Goal: Transaction & Acquisition: Book appointment/travel/reservation

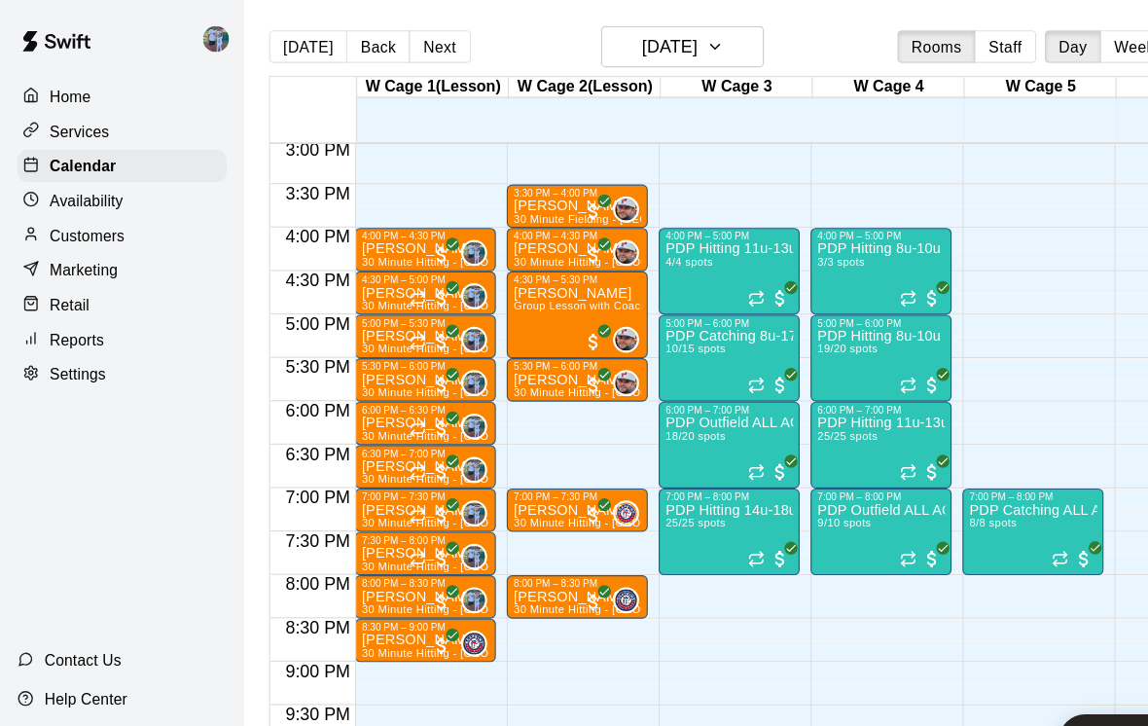
scroll to position [1170, 0]
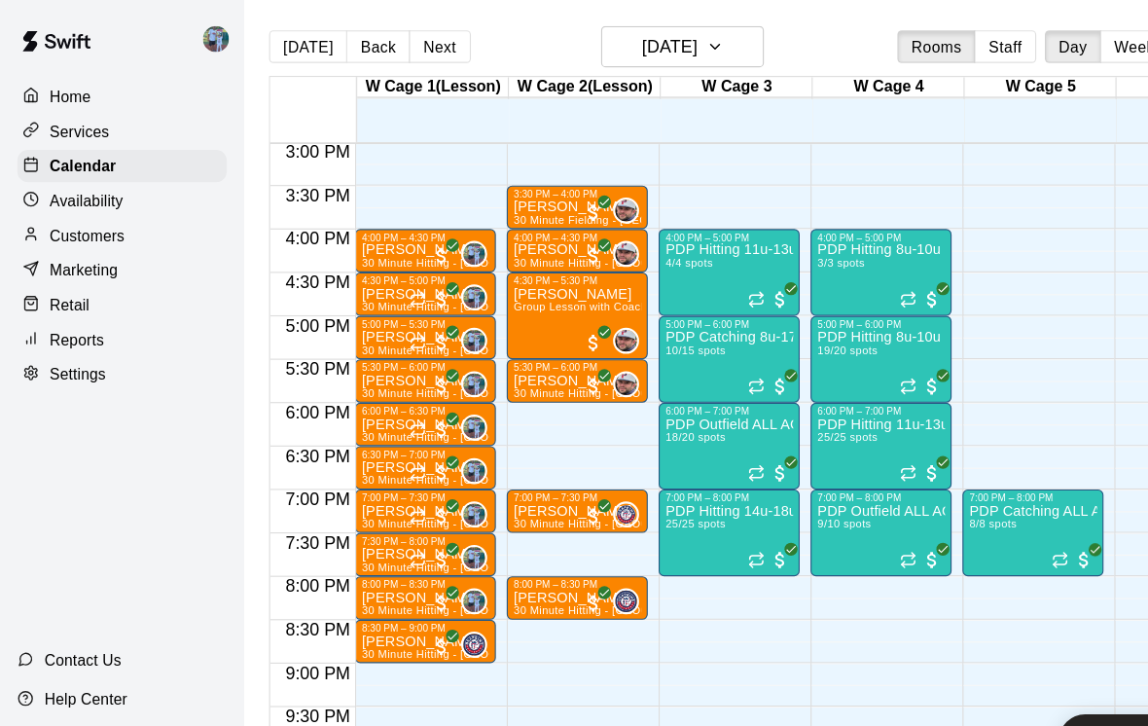
click at [379, 575] on p "[PERSON_NAME]" at bounding box center [381, 575] width 115 height 0
click at [519, 386] on div at bounding box center [574, 363] width 1148 height 726
click at [626, 47] on h6 "[DATE]" at bounding box center [601, 41] width 50 height 27
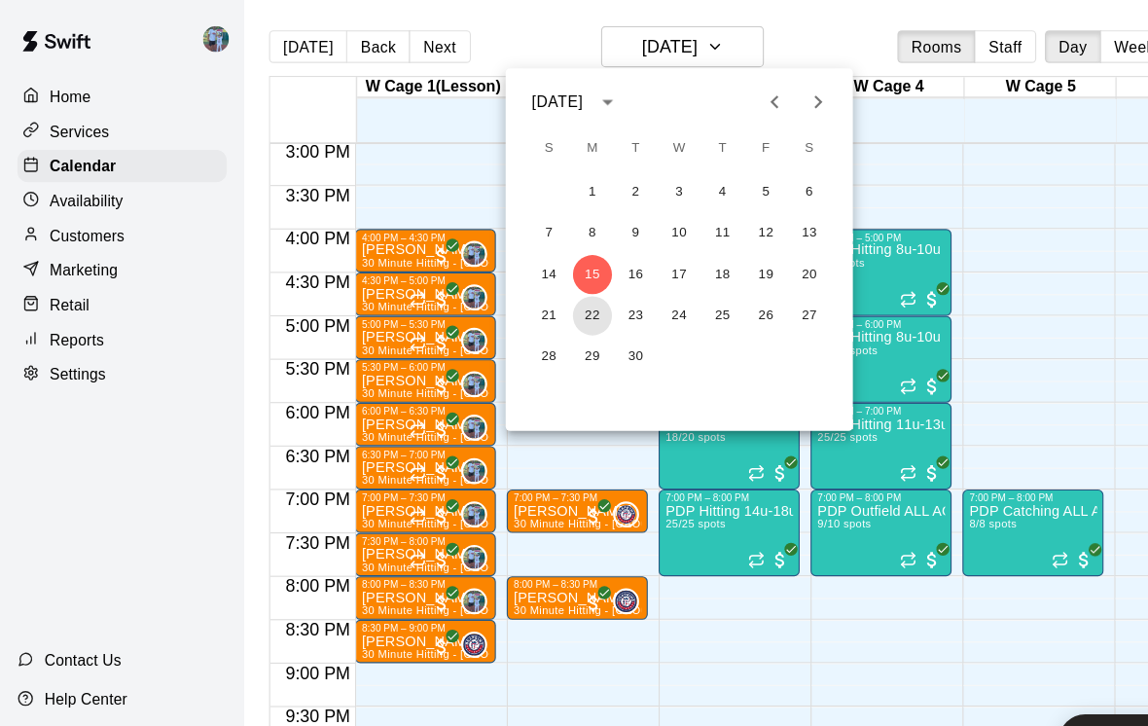
click at [535, 281] on button "22" at bounding box center [531, 283] width 35 height 35
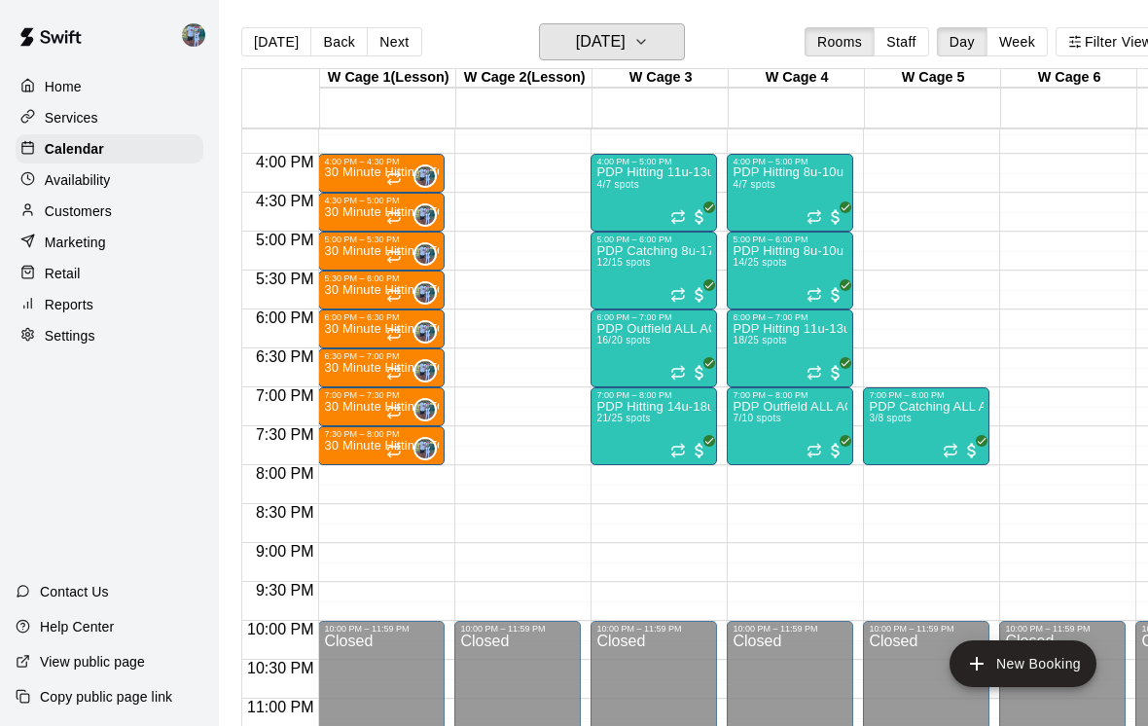
scroll to position [1220, 0]
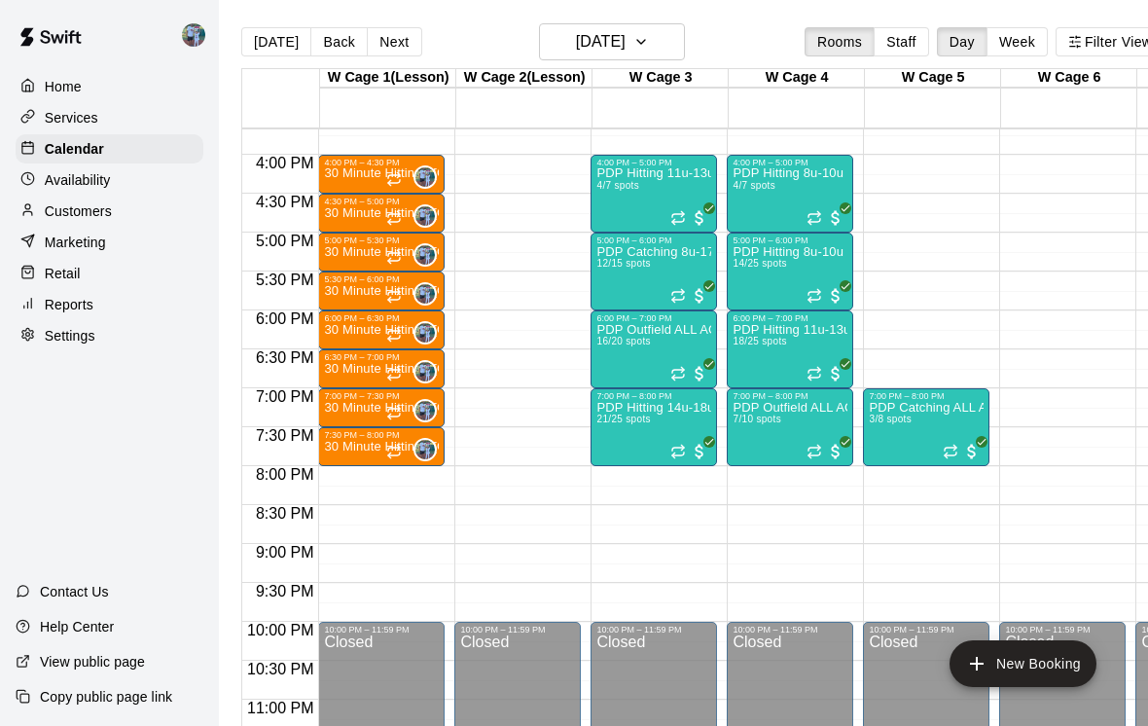
click at [1020, 662] on button "New Booking" at bounding box center [1023, 663] width 147 height 47
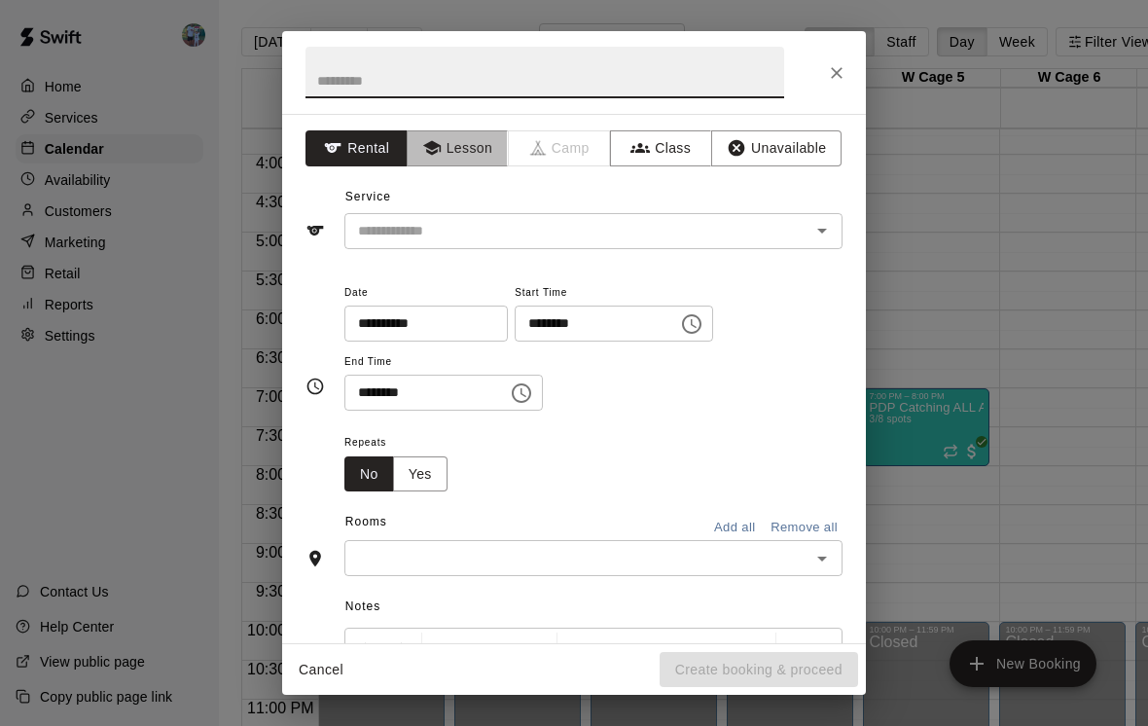
click at [472, 150] on button "Lesson" at bounding box center [458, 148] width 102 height 36
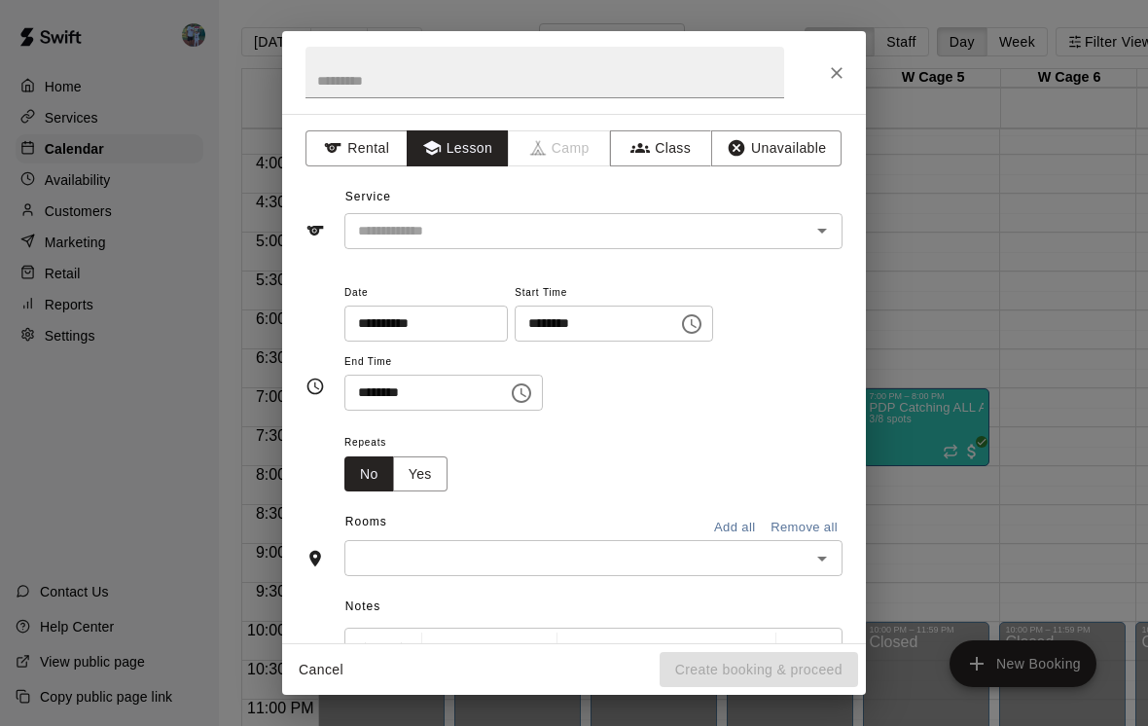
click at [612, 206] on div "Service ​" at bounding box center [574, 215] width 537 height 67
click at [641, 238] on input "text" at bounding box center [564, 231] width 429 height 24
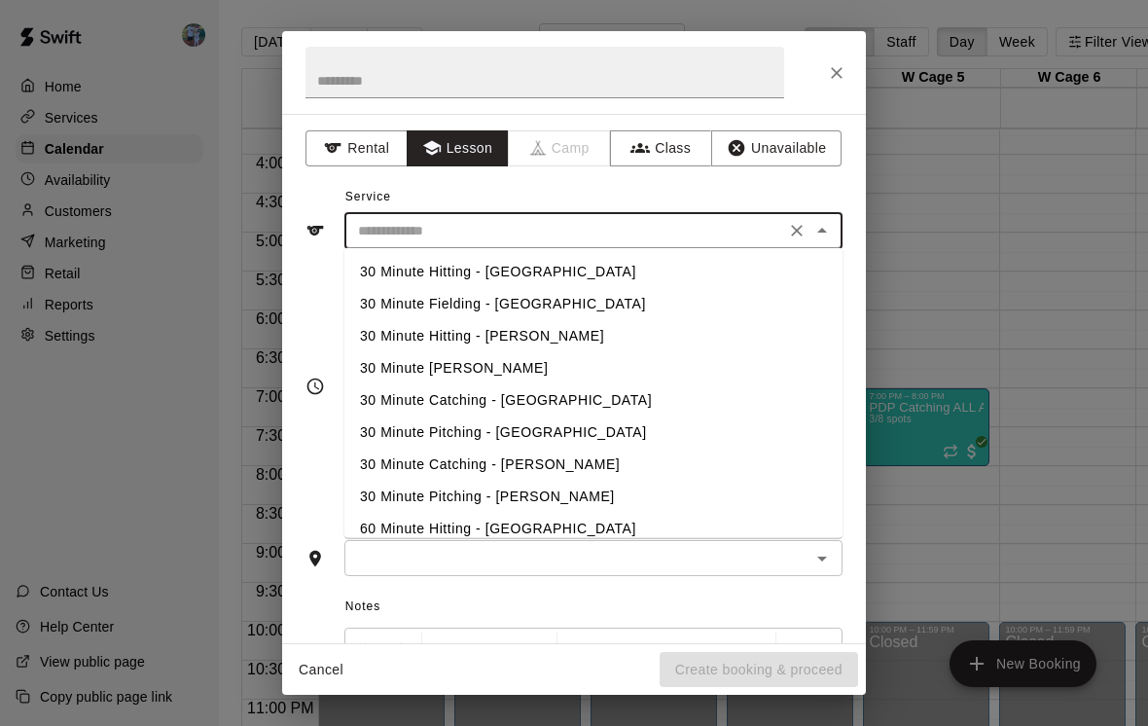
click at [622, 274] on li "30 Minute Hitting - [GEOGRAPHIC_DATA]" at bounding box center [593, 272] width 498 height 32
type input "**********"
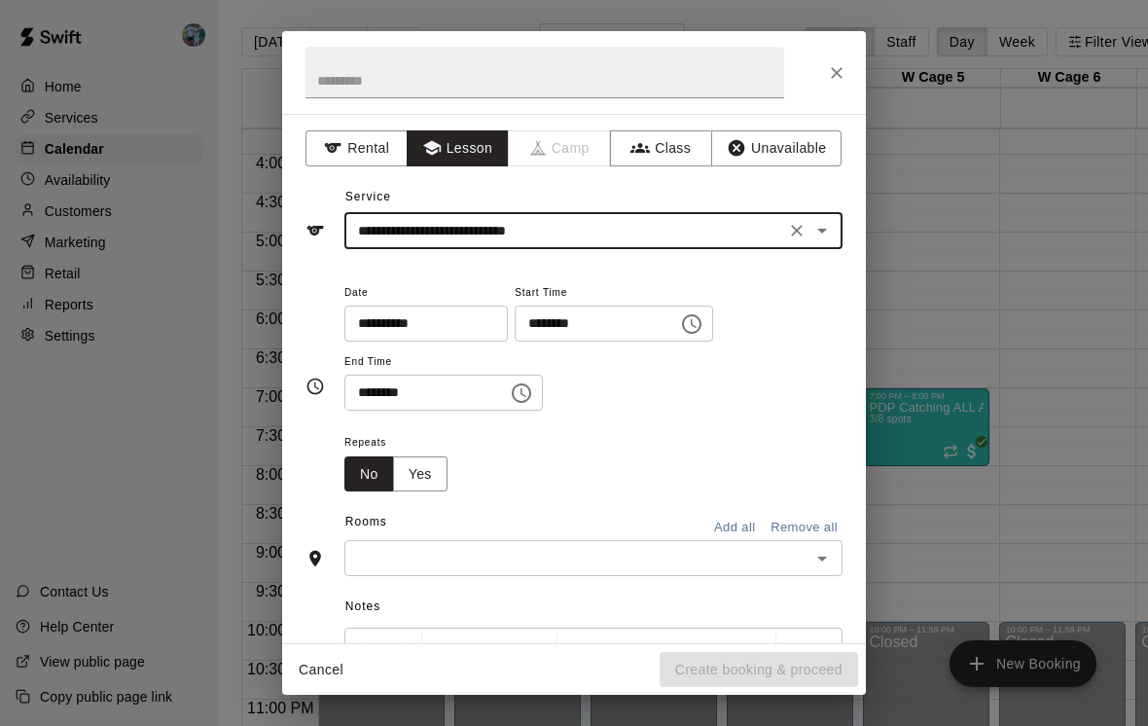
click at [691, 325] on icon "Choose time, selected time is 12:00 PM" at bounding box center [694, 323] width 6 height 9
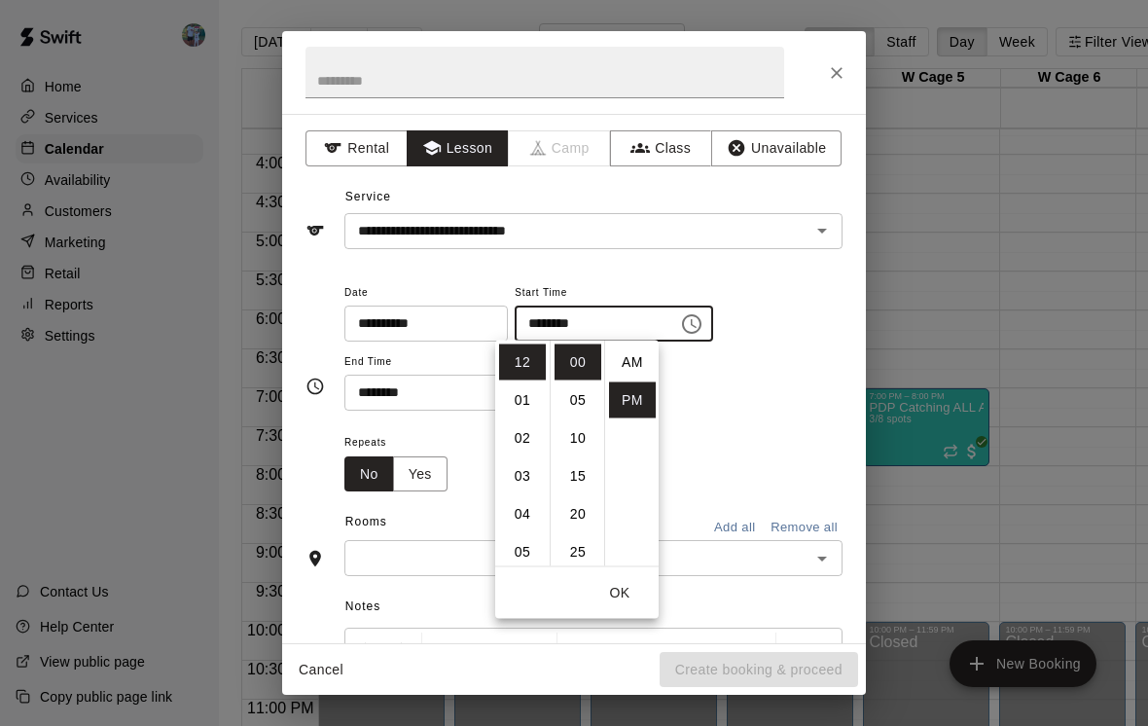
scroll to position [35, 0]
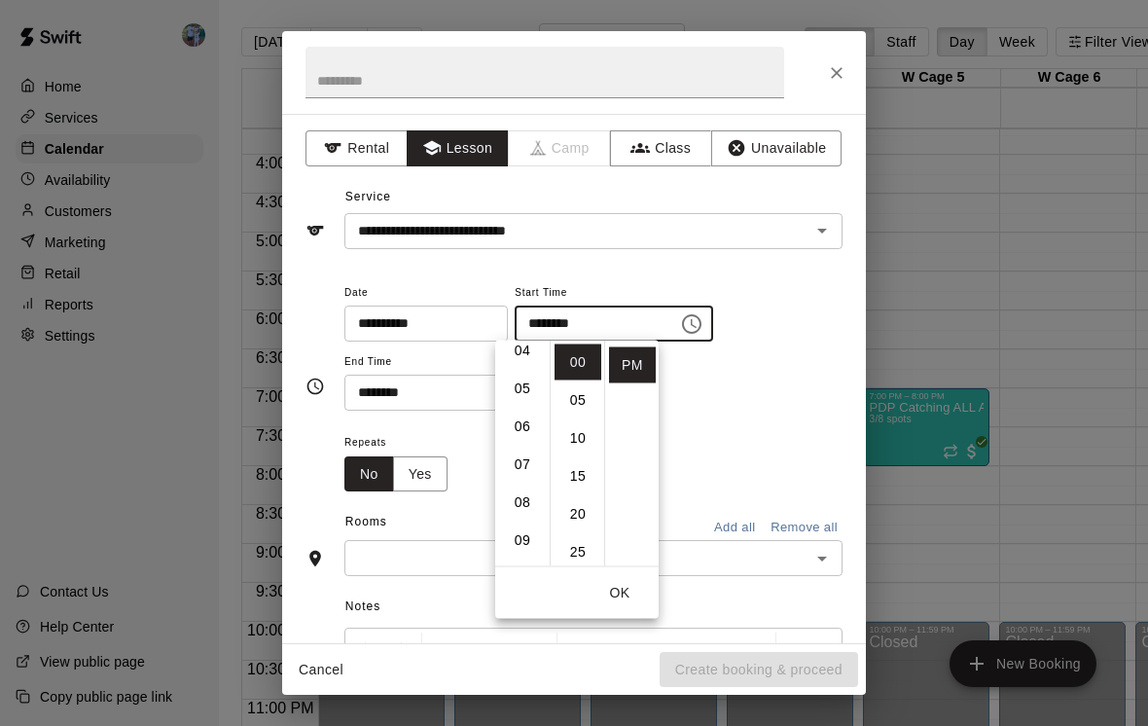
click at [525, 510] on li "08" at bounding box center [522, 503] width 47 height 36
type input "********"
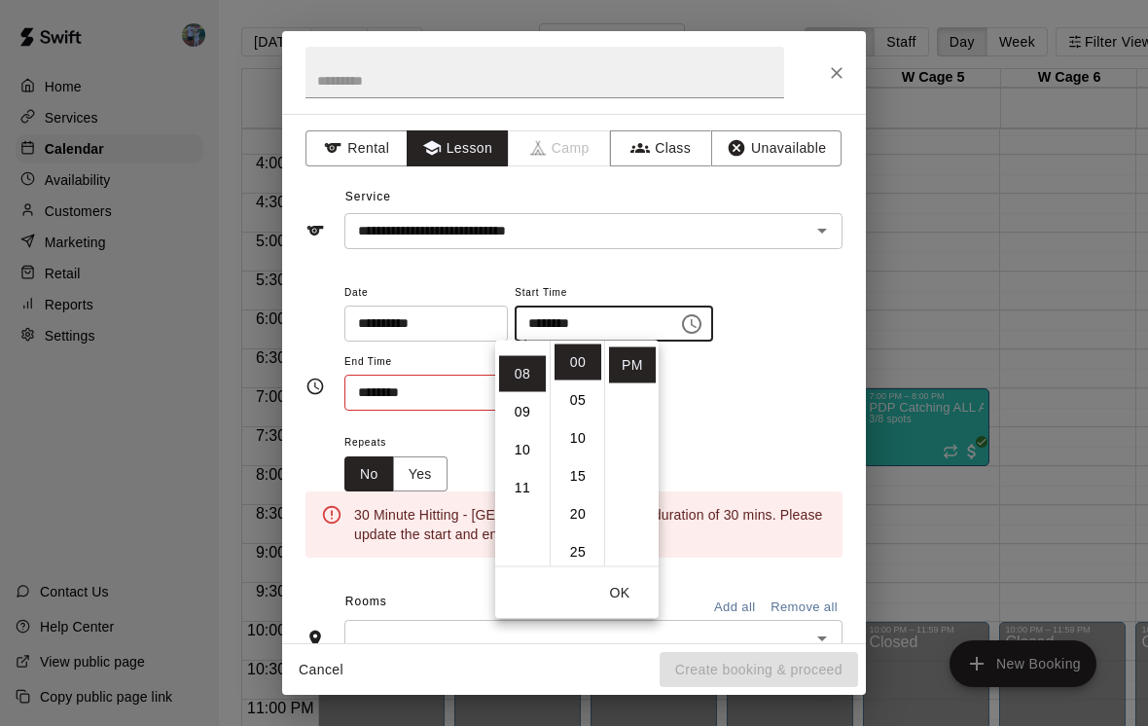
scroll to position [304, 0]
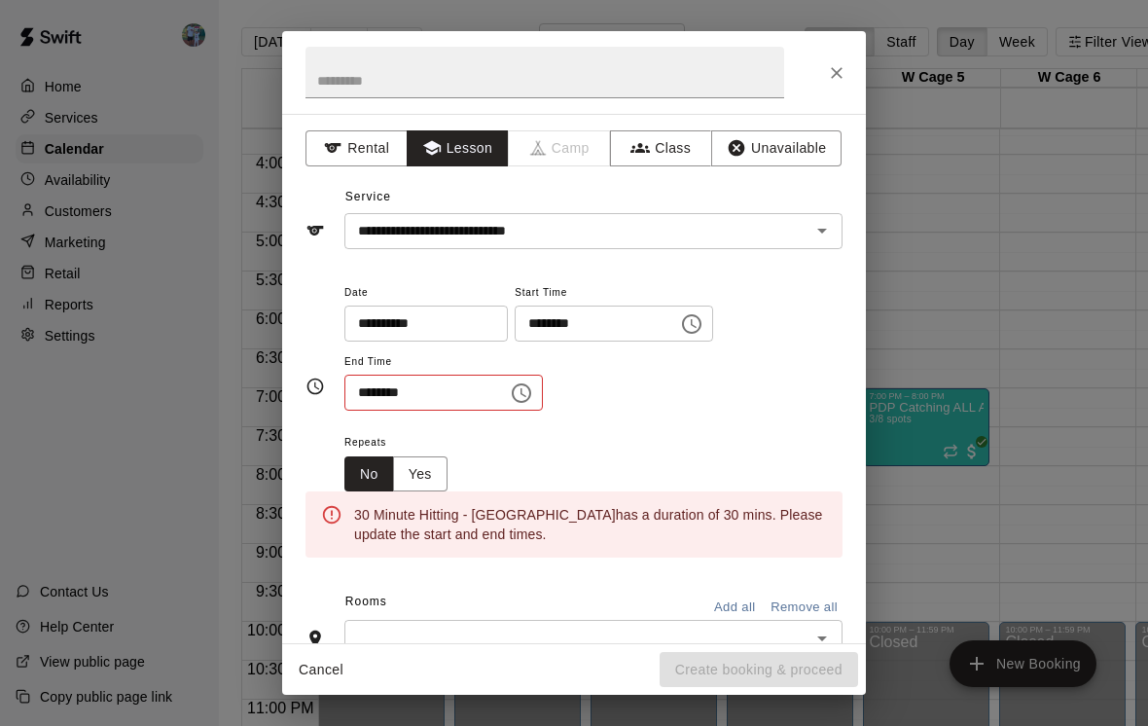
click at [719, 409] on div "**********" at bounding box center [593, 355] width 498 height 151
click at [516, 394] on button "Choose time, selected time is 12:30 PM" at bounding box center [521, 393] width 39 height 39
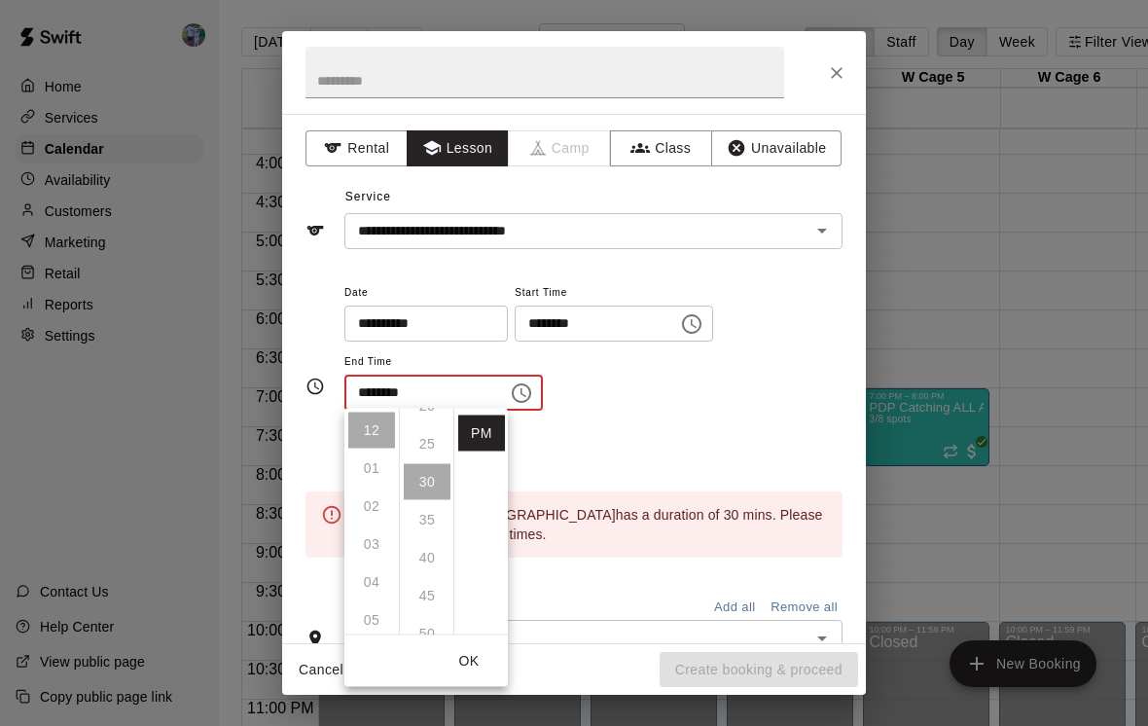
scroll to position [177, 0]
click at [430, 472] on ul "00 05 10 15 20 25 30 35 40 45 50 55" at bounding box center [426, 522] width 54 height 226
click at [493, 429] on li "PM" at bounding box center [481, 434] width 47 height 36
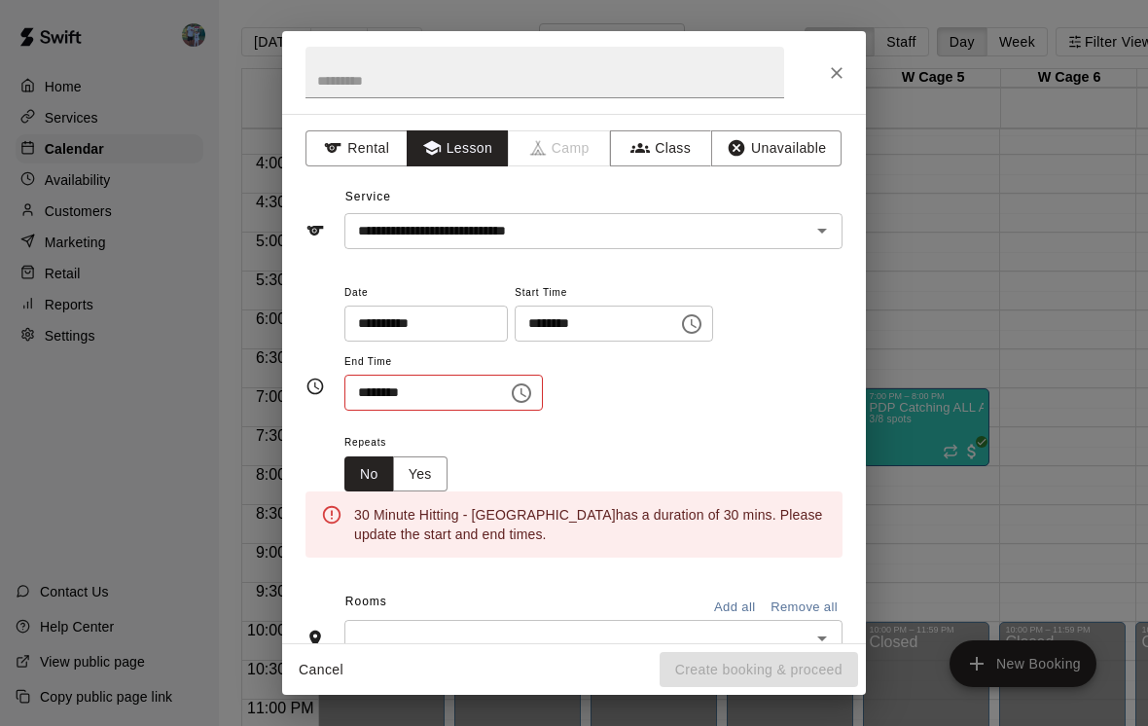
click at [510, 395] on icon "Choose time, selected time is 12:30 PM" at bounding box center [521, 392] width 23 height 23
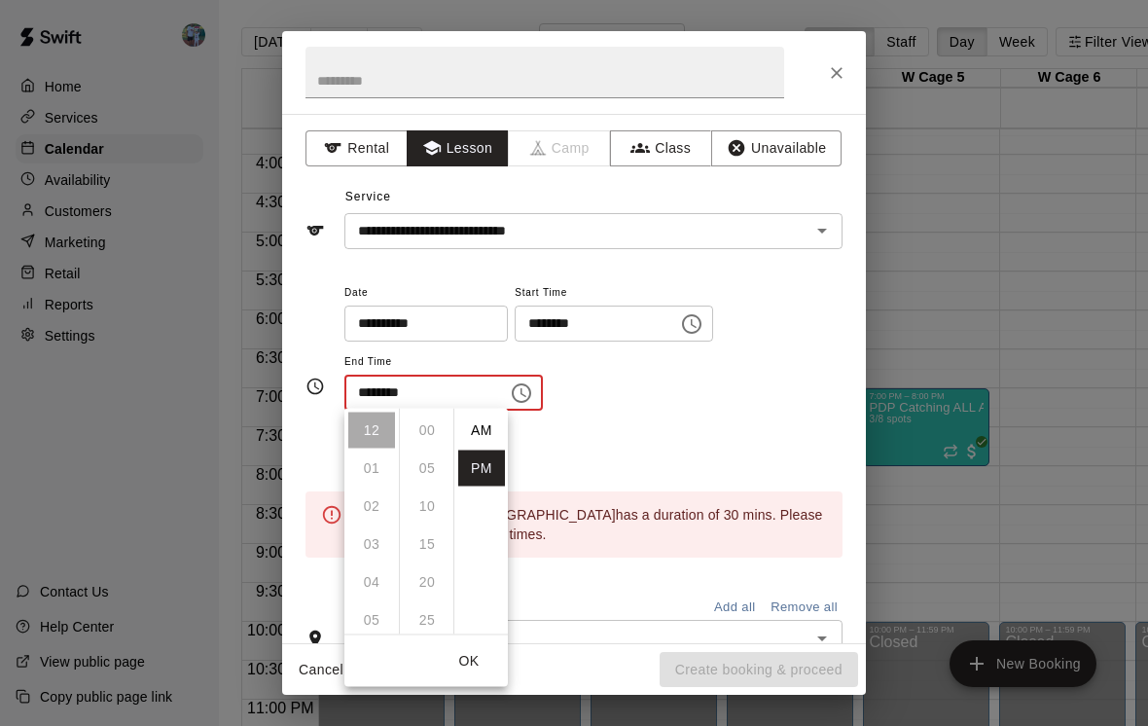
click at [431, 477] on ul "00 05 10 15 20 25 30 35 40 45 50 55" at bounding box center [426, 522] width 54 height 226
click at [493, 427] on li "AM" at bounding box center [481, 431] width 47 height 36
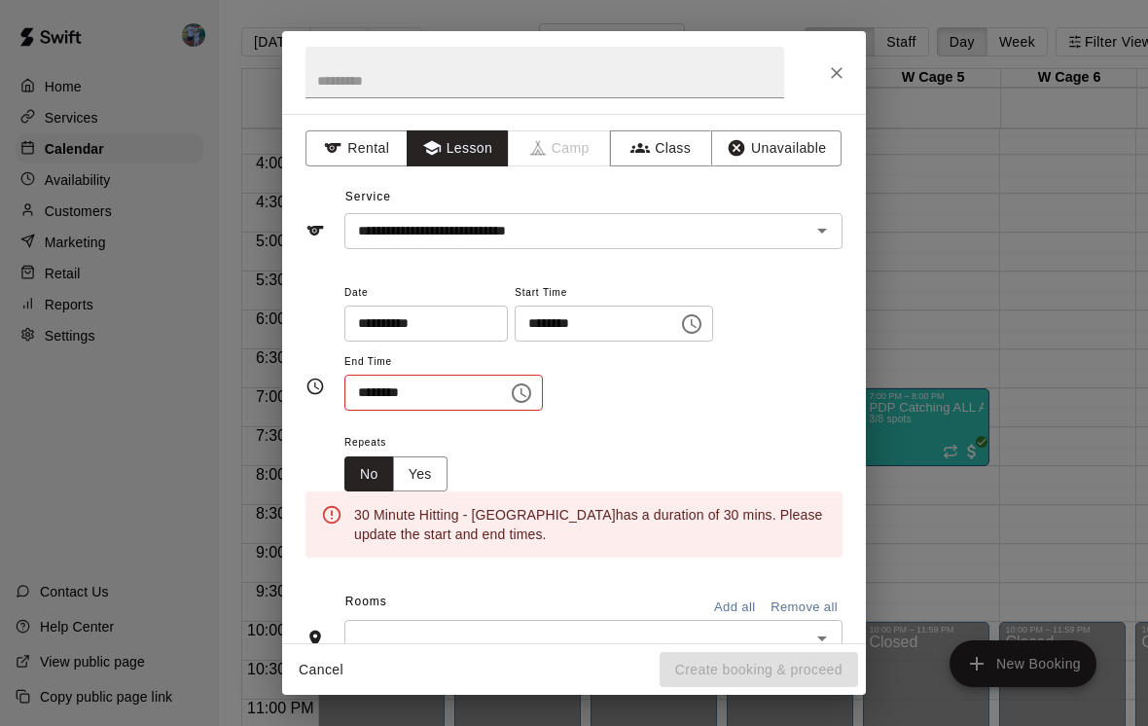
click at [510, 393] on icon "Choose time, selected time is 12:30 AM" at bounding box center [521, 392] width 23 height 23
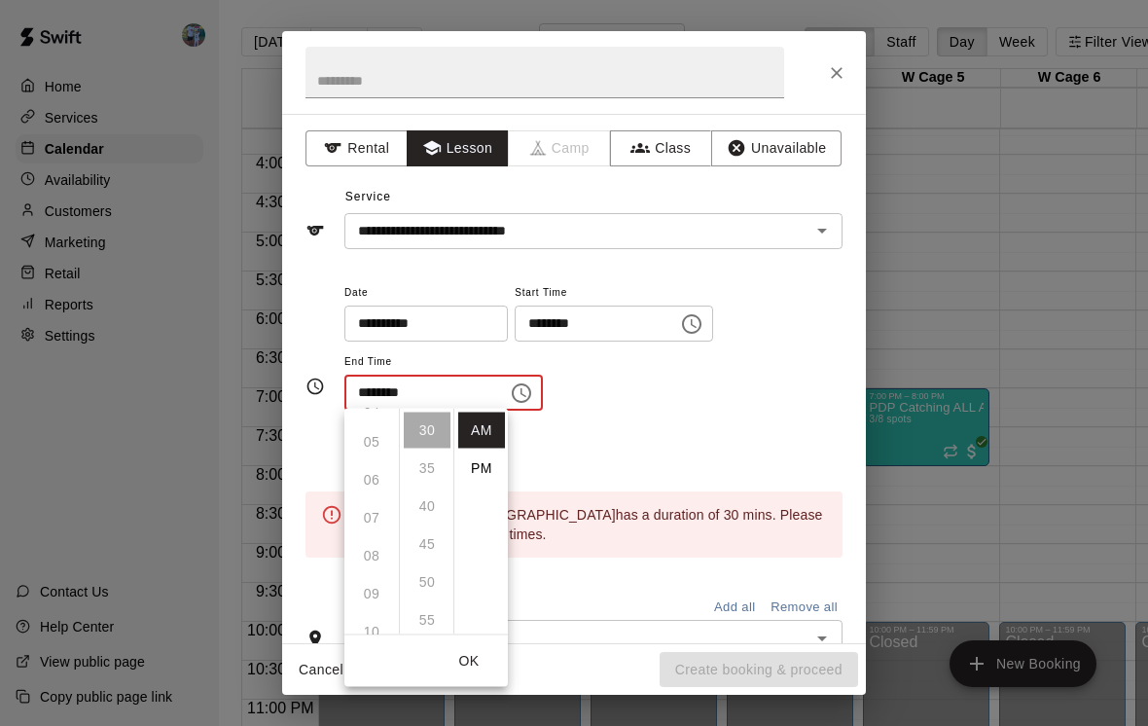
click at [487, 475] on li "PM" at bounding box center [481, 469] width 47 height 36
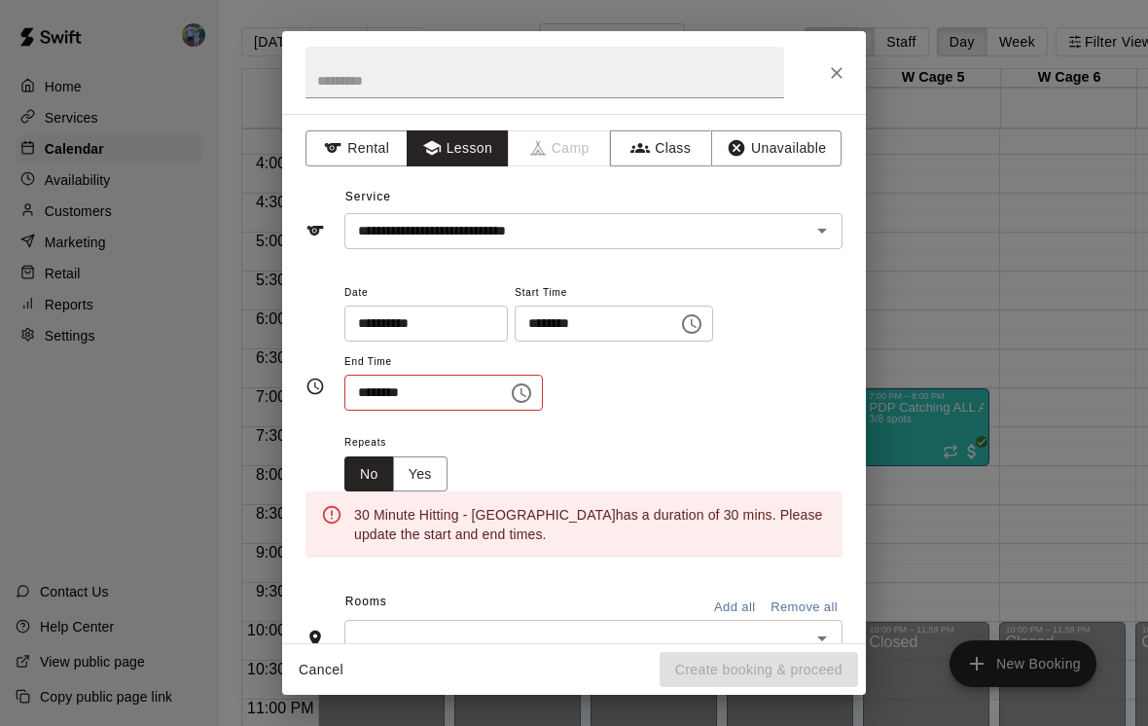
click at [476, 395] on input "********" at bounding box center [419, 393] width 150 height 36
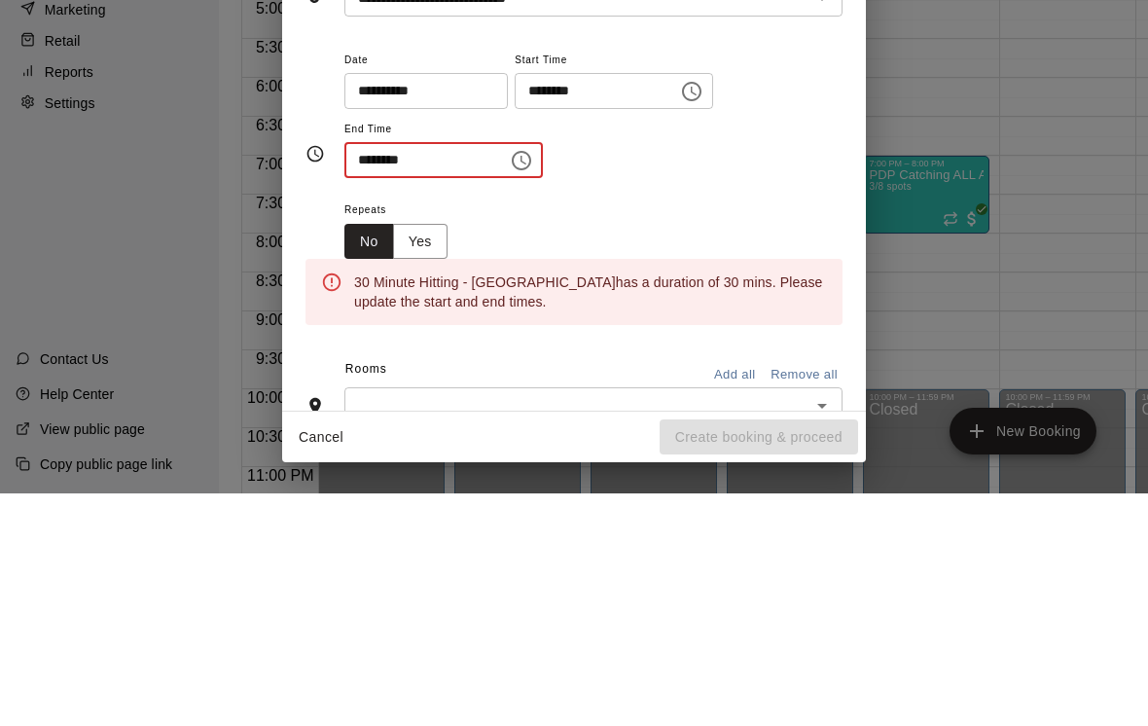
click at [510, 381] on icon "Choose time, selected time is 12:30 PM" at bounding box center [521, 392] width 23 height 23
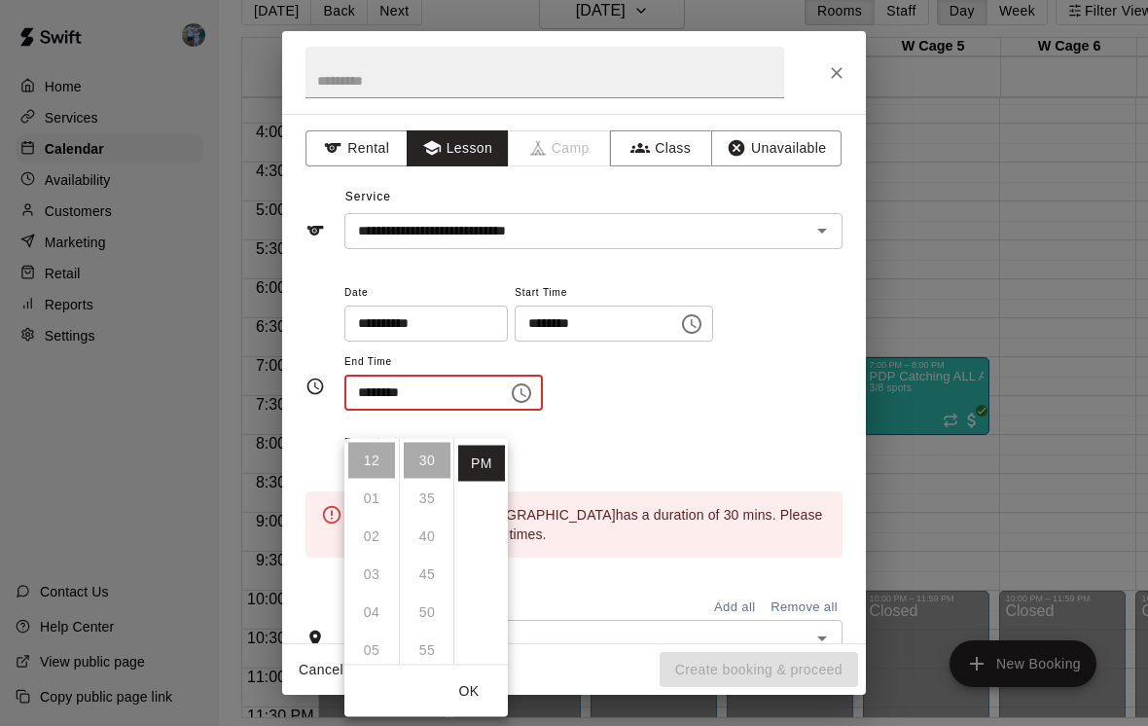
click at [380, 529] on ul "12 01 02 03 04 05 06 07 08 09 10 11" at bounding box center [371, 552] width 54 height 226
click at [380, 562] on li "08" at bounding box center [371, 580] width 47 height 36
type input "********"
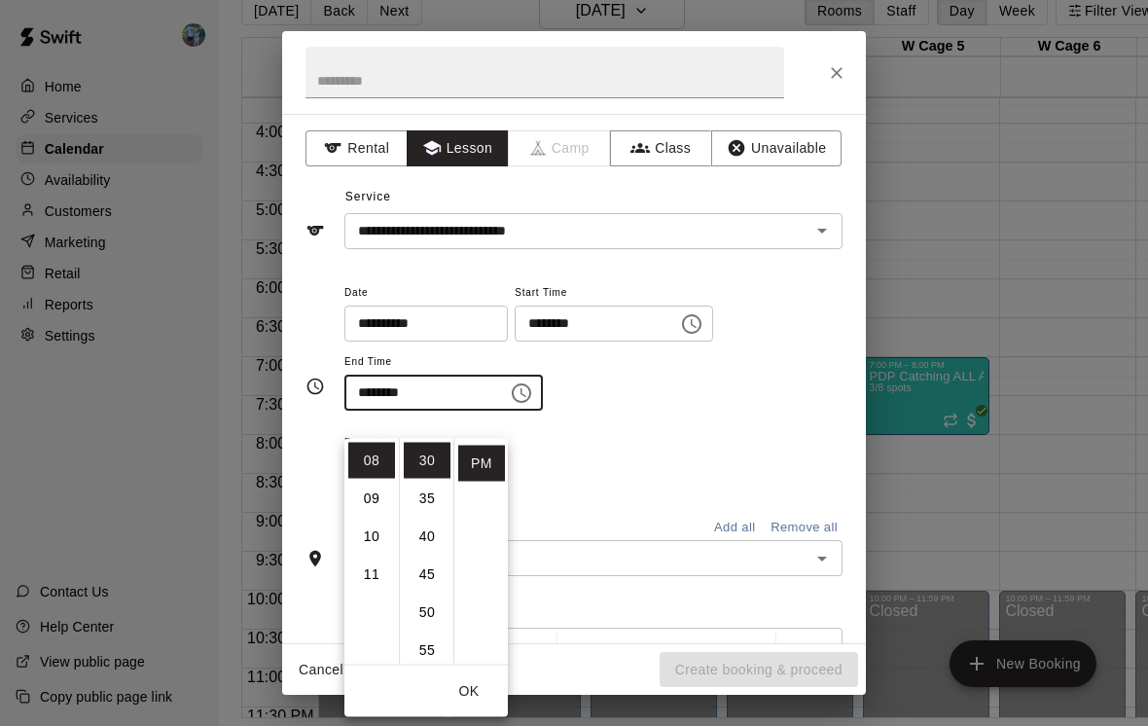
click at [476, 673] on button "OK" at bounding box center [469, 691] width 62 height 36
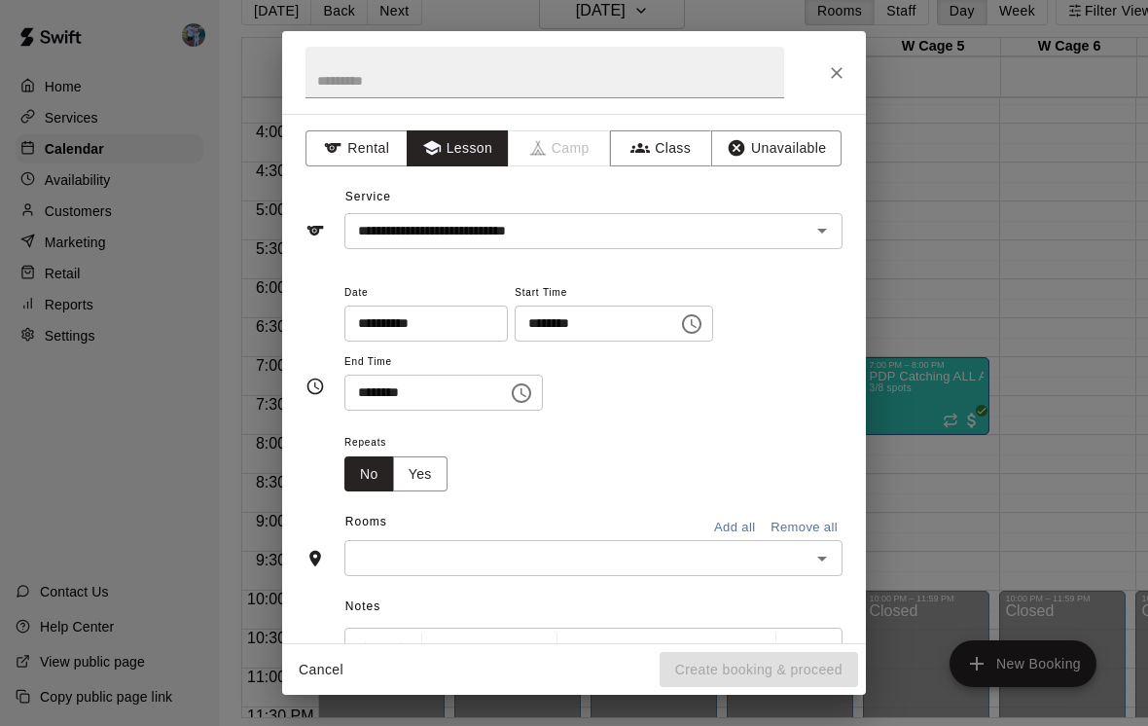
click at [534, 562] on input "text" at bounding box center [577, 558] width 454 height 24
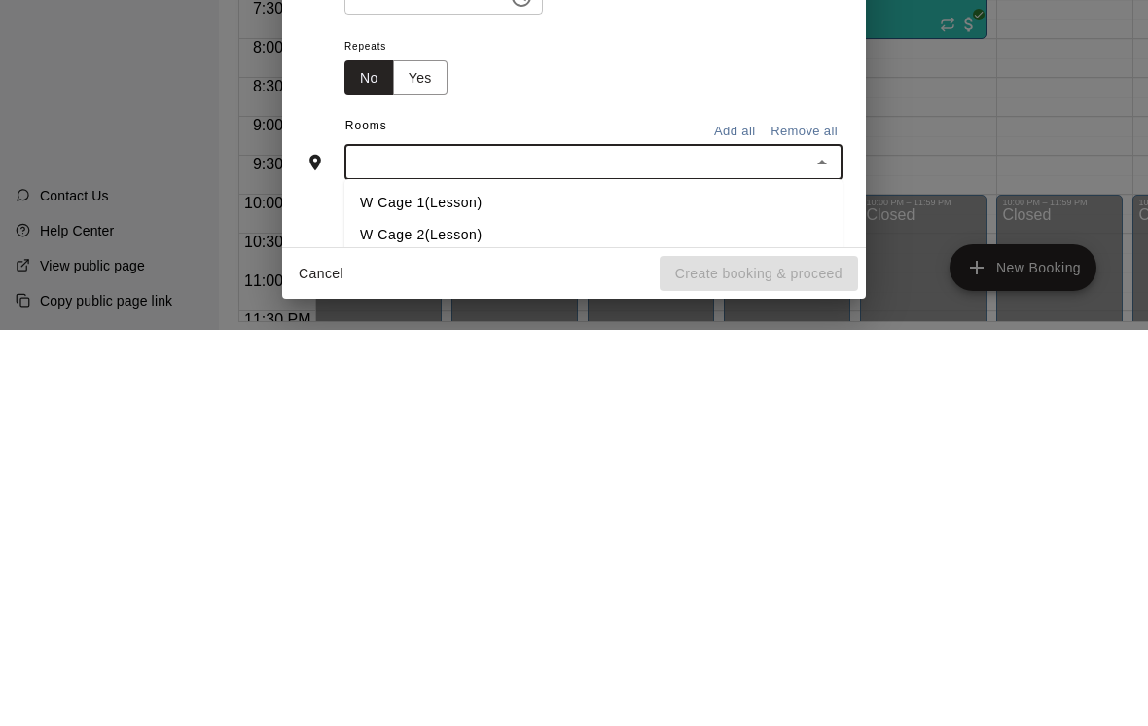
click at [671, 430] on div "Repeats No Yes" at bounding box center [593, 460] width 498 height 61
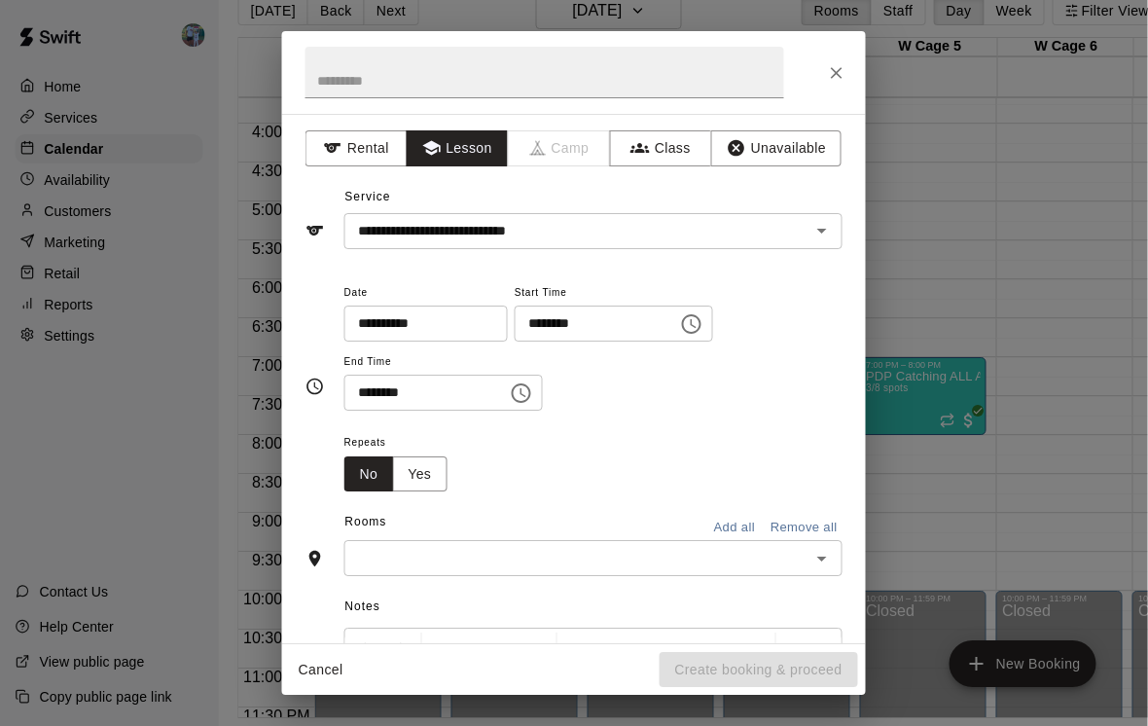
click at [442, 471] on button "Yes" at bounding box center [420, 474] width 54 height 36
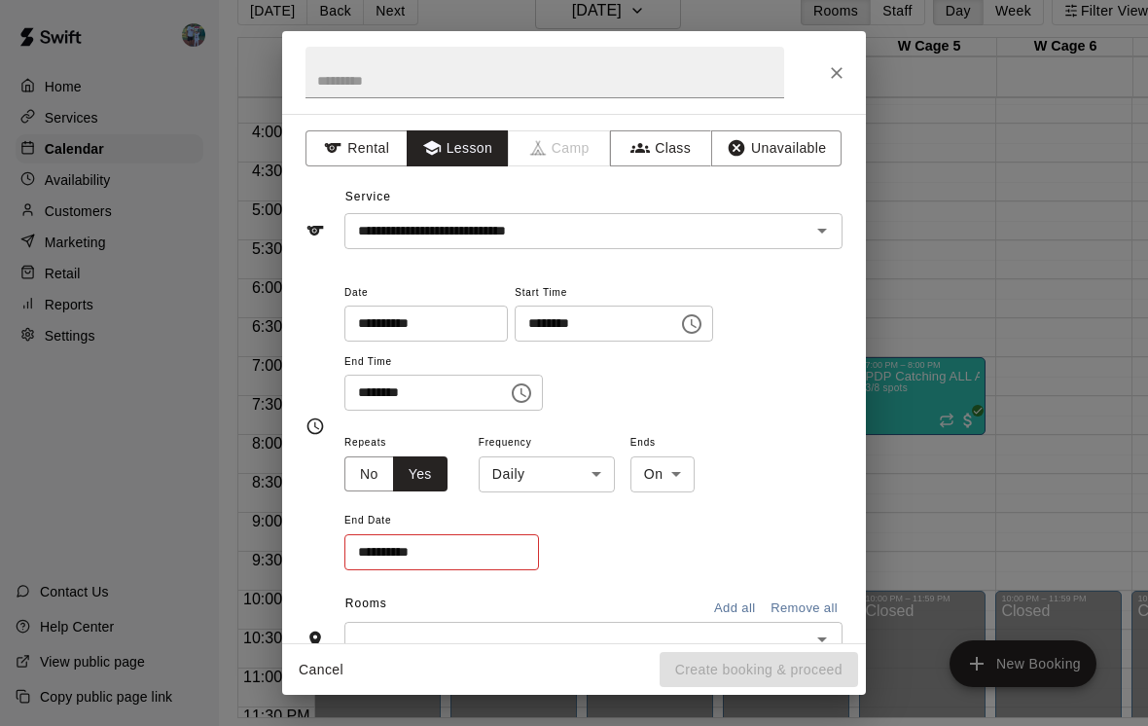
click at [582, 475] on body "Home Services Calendar Availability Customers Marketing Retail Reports Settings…" at bounding box center [570, 347] width 1148 height 757
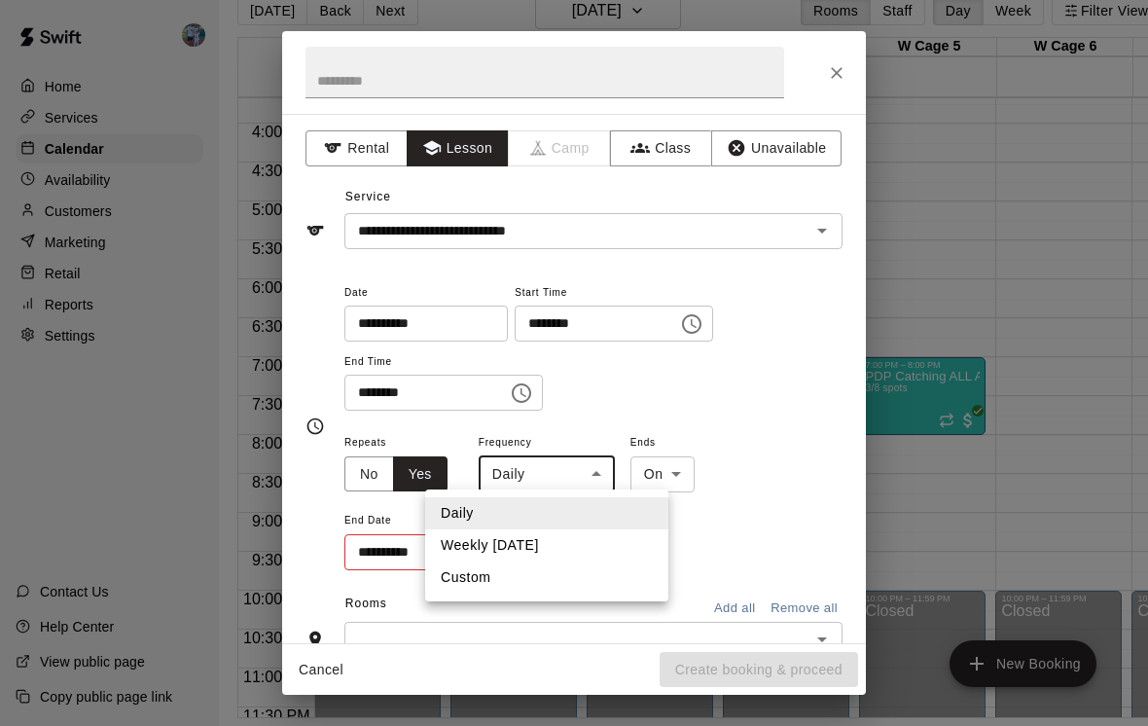
click at [569, 544] on li "Weekly [DATE]" at bounding box center [546, 545] width 243 height 32
type input "******"
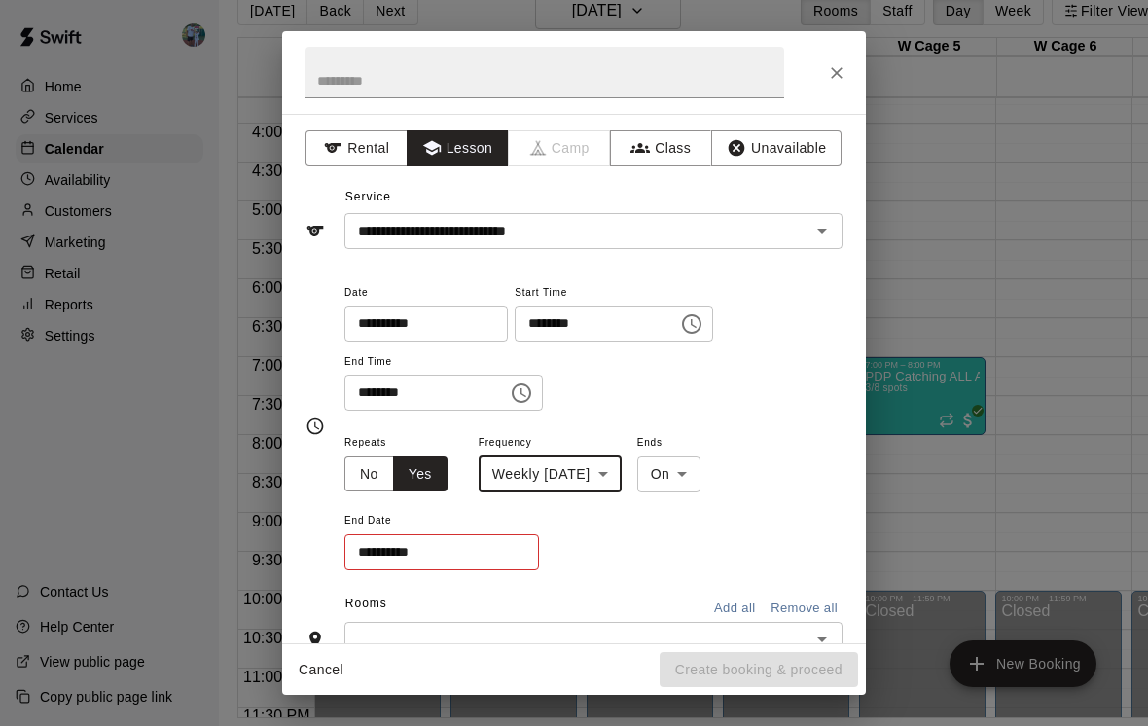
click at [711, 475] on body "Home Services Calendar Availability Customers Marketing Retail Reports Settings…" at bounding box center [570, 347] width 1148 height 757
click at [777, 467] on div at bounding box center [574, 363] width 1148 height 726
click at [501, 564] on input "**********" at bounding box center [434, 552] width 181 height 36
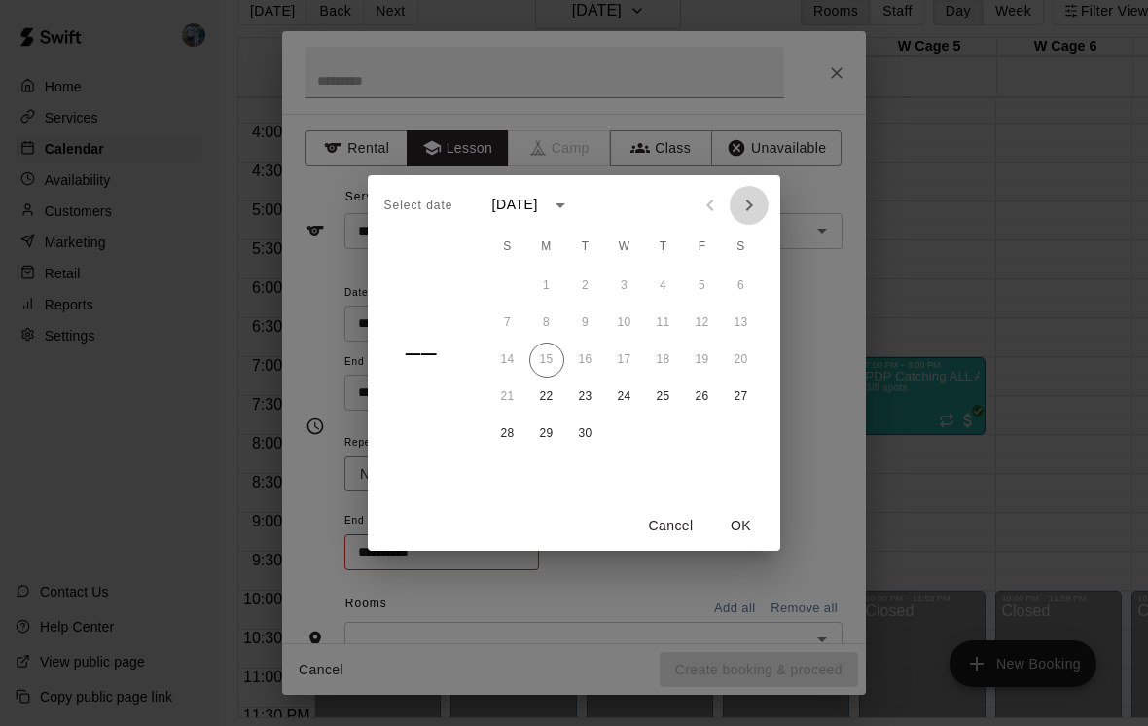
click at [762, 200] on button "Next month" at bounding box center [749, 205] width 39 height 39
click at [555, 368] on button "13" at bounding box center [546, 360] width 35 height 35
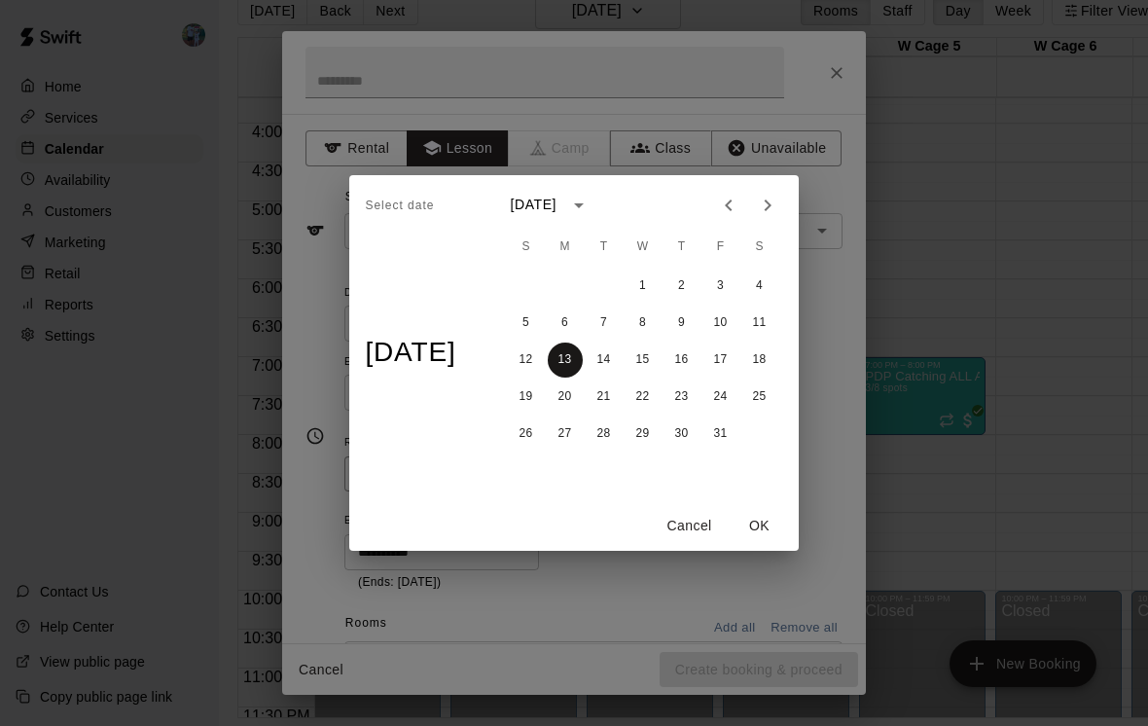
type input "**********"
click at [777, 523] on button "OK" at bounding box center [760, 526] width 62 height 36
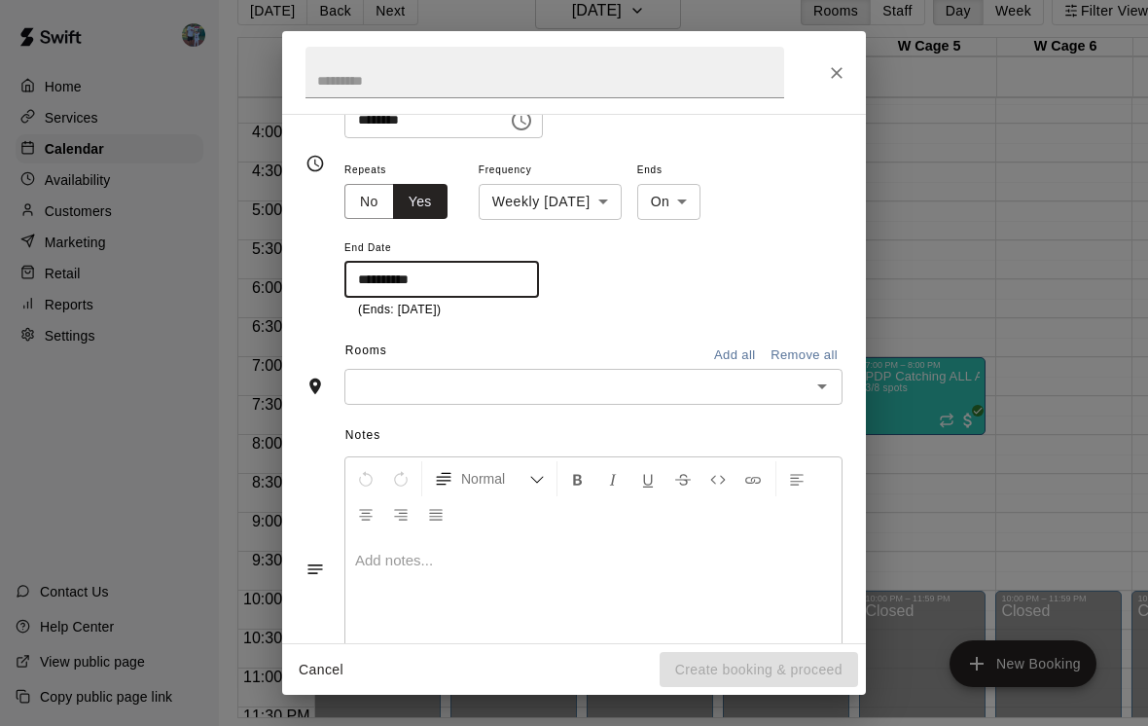
click at [813, 382] on icon "Open" at bounding box center [822, 386] width 23 height 23
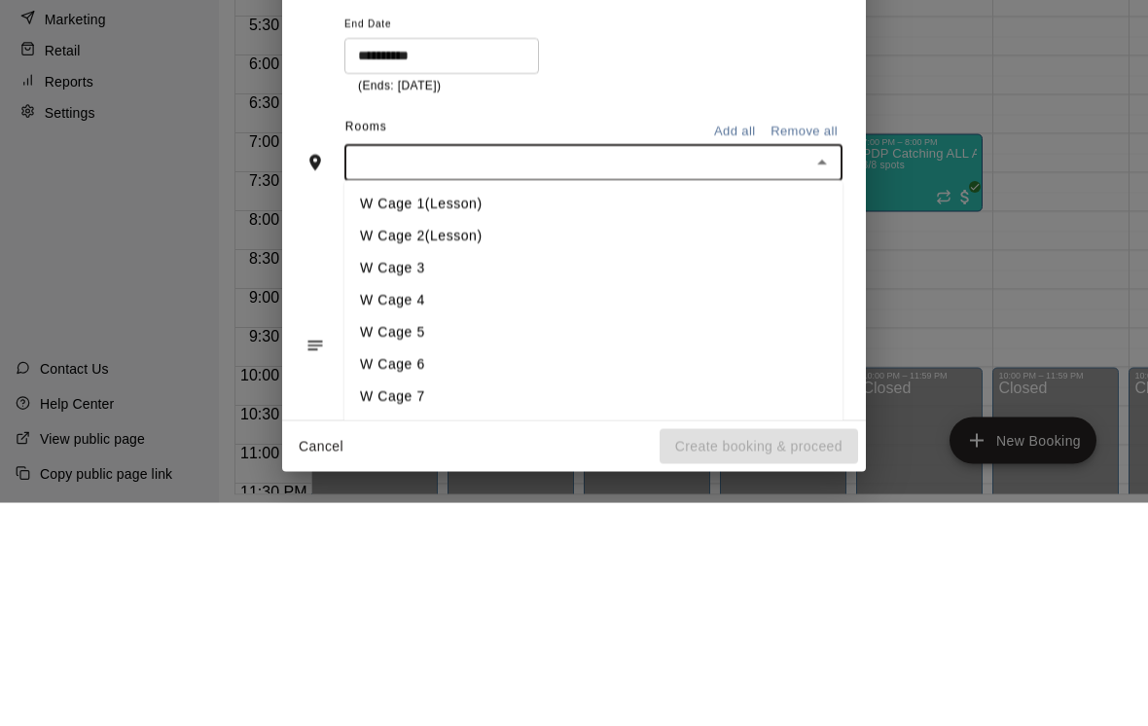
click at [601, 412] on li "W Cage 1(Lesson)" at bounding box center [593, 428] width 498 height 32
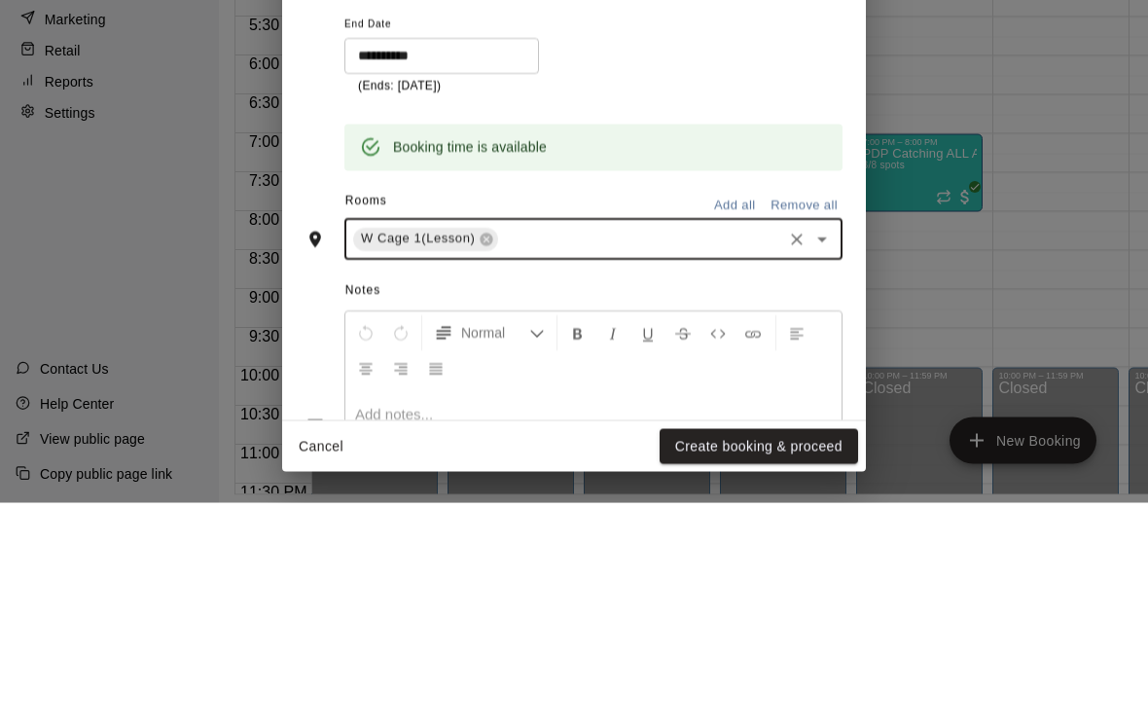
click at [492, 455] on icon at bounding box center [487, 463] width 16 height 16
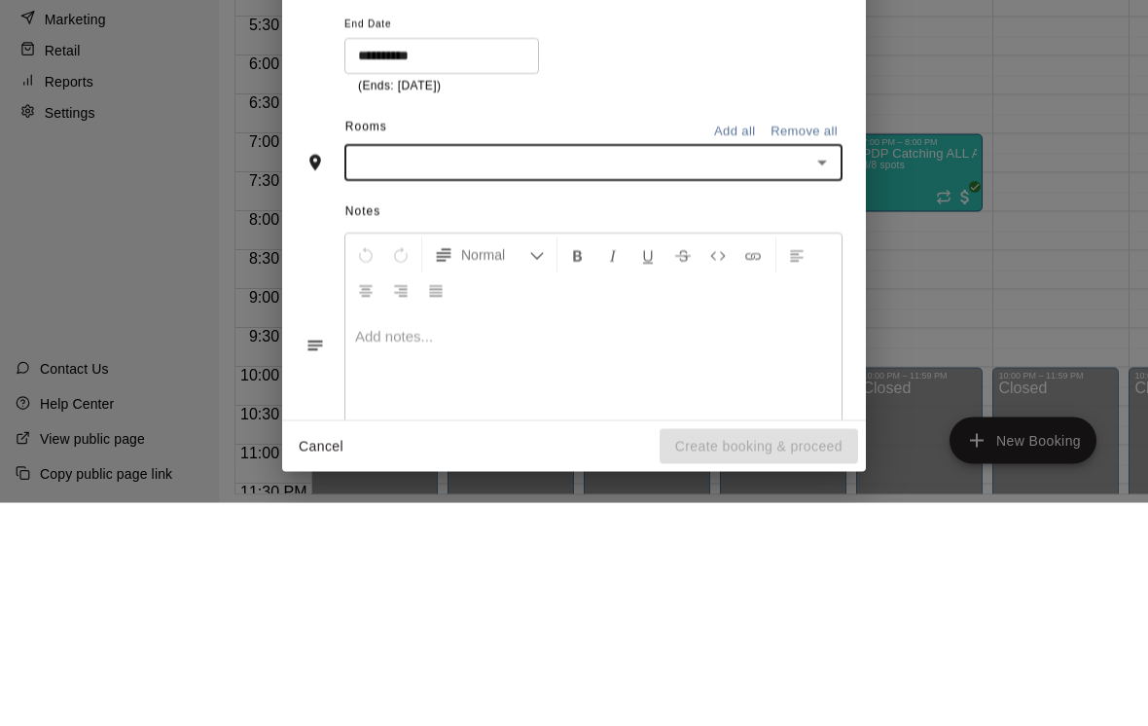
click at [605, 375] on input "text" at bounding box center [577, 387] width 454 height 24
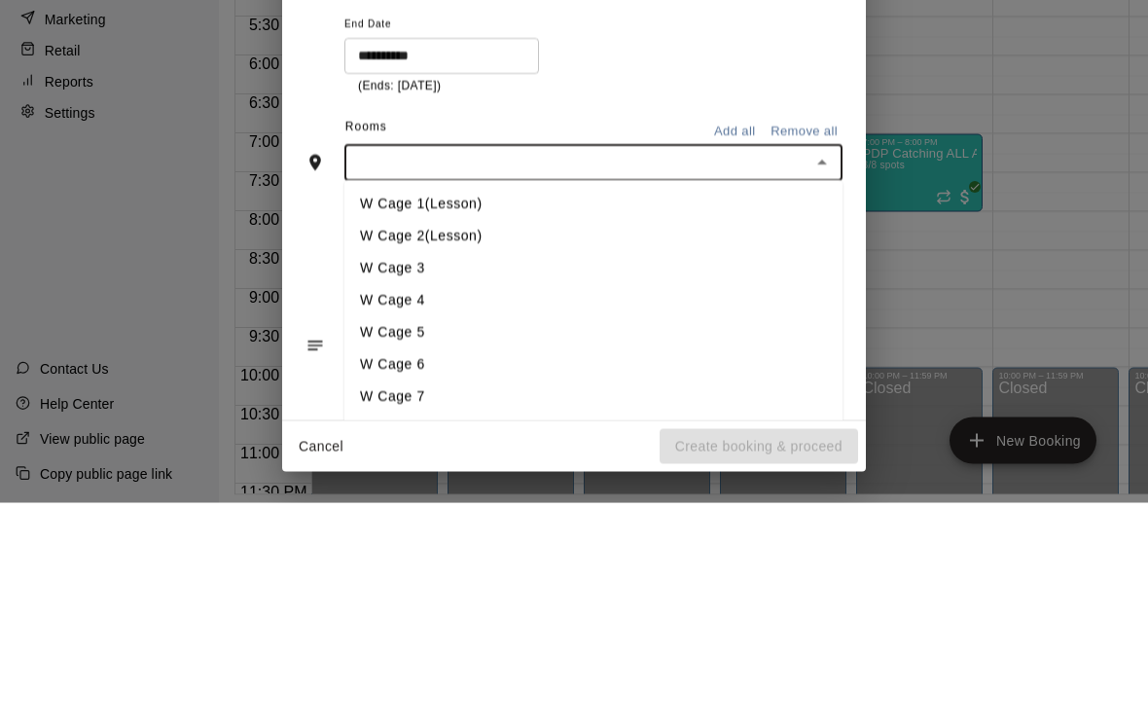
click at [551, 444] on li "W Cage 2(Lesson)" at bounding box center [593, 460] width 498 height 32
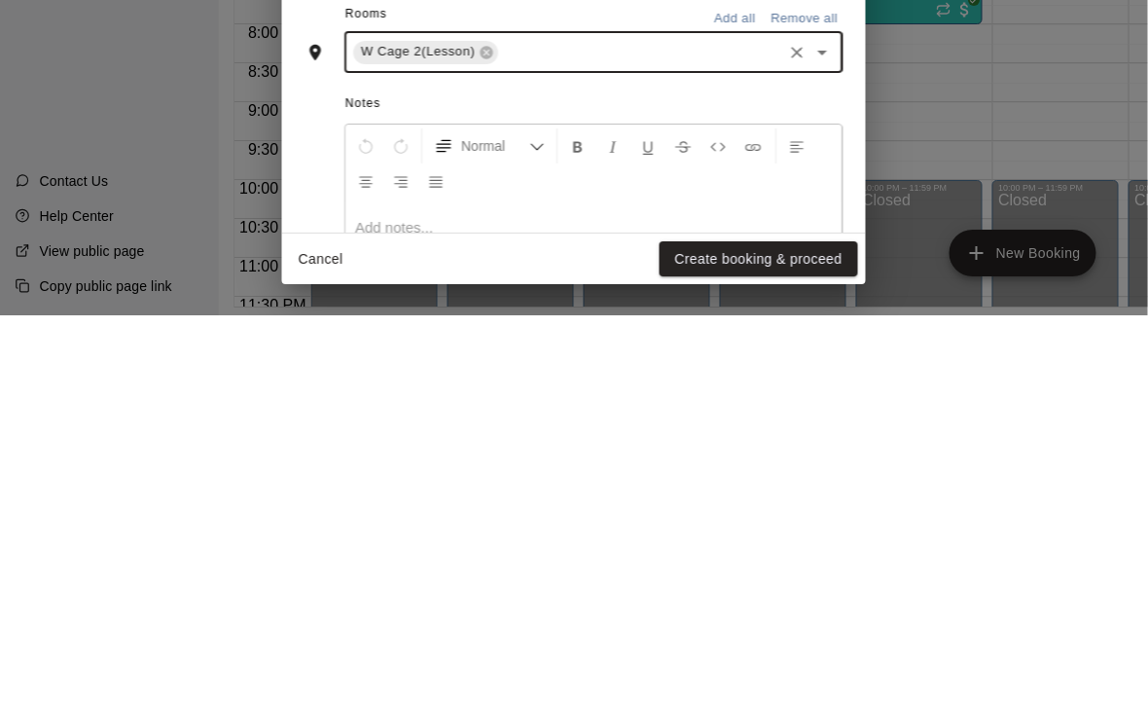
click at [808, 652] on button "Create booking & proceed" at bounding box center [759, 670] width 199 height 36
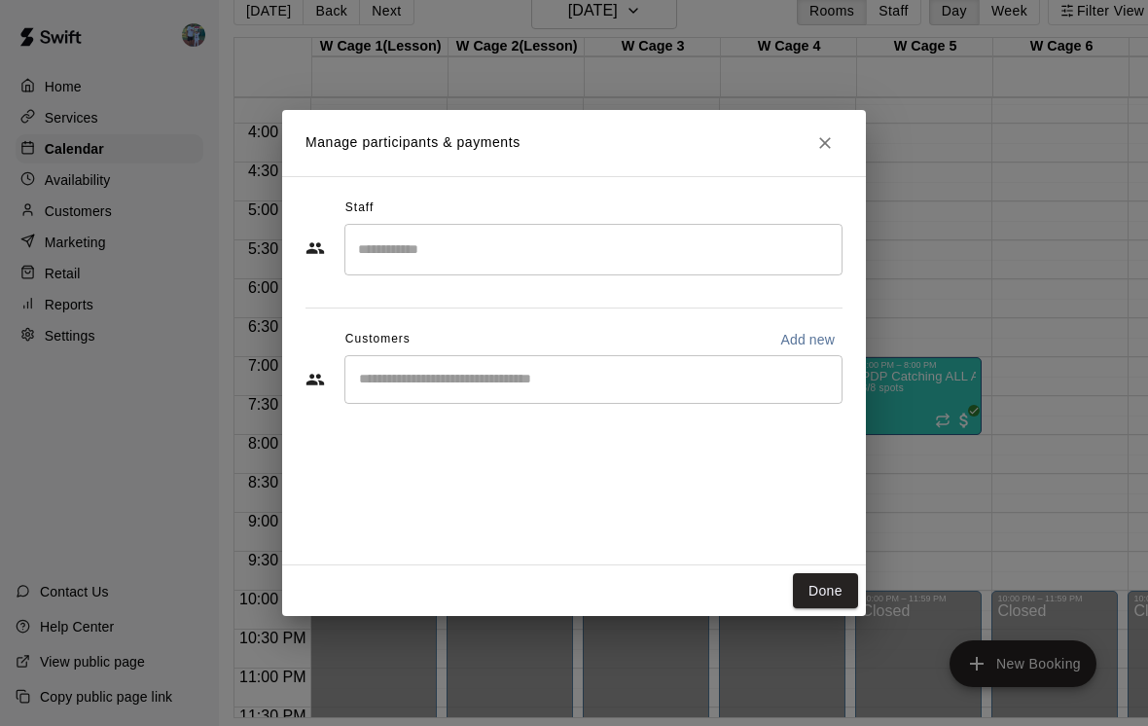
click at [706, 251] on input "Search staff" at bounding box center [593, 250] width 481 height 34
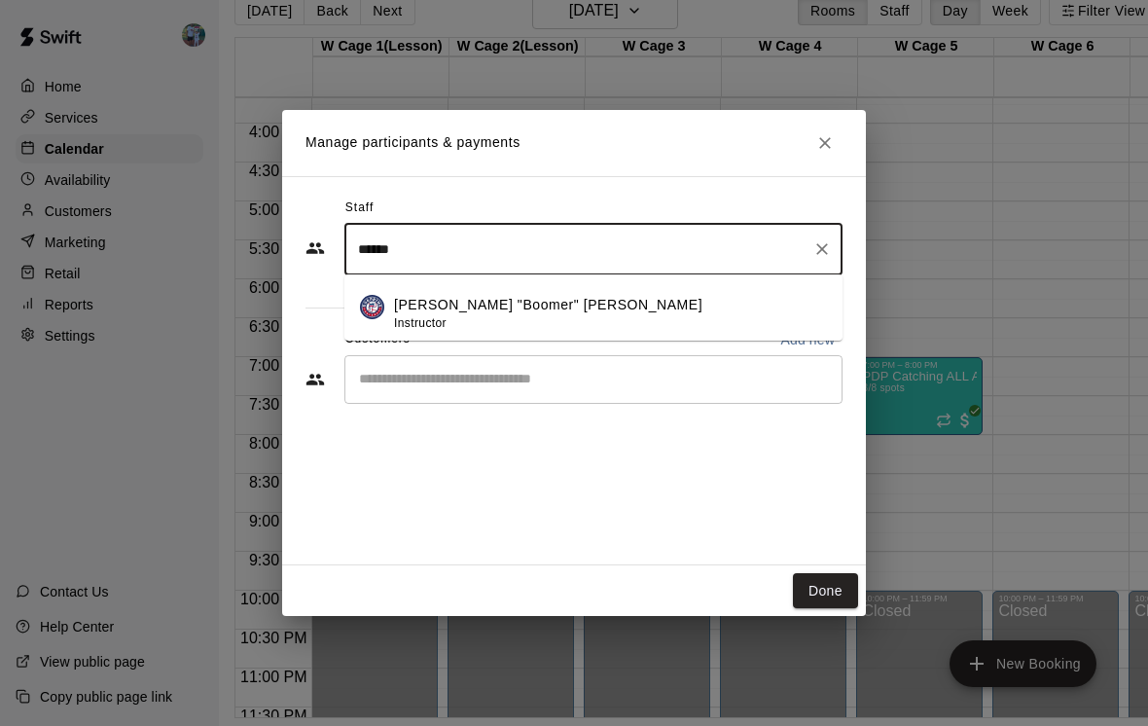
click at [572, 301] on p "[PERSON_NAME] "Boomer" [PERSON_NAME]" at bounding box center [548, 305] width 308 height 20
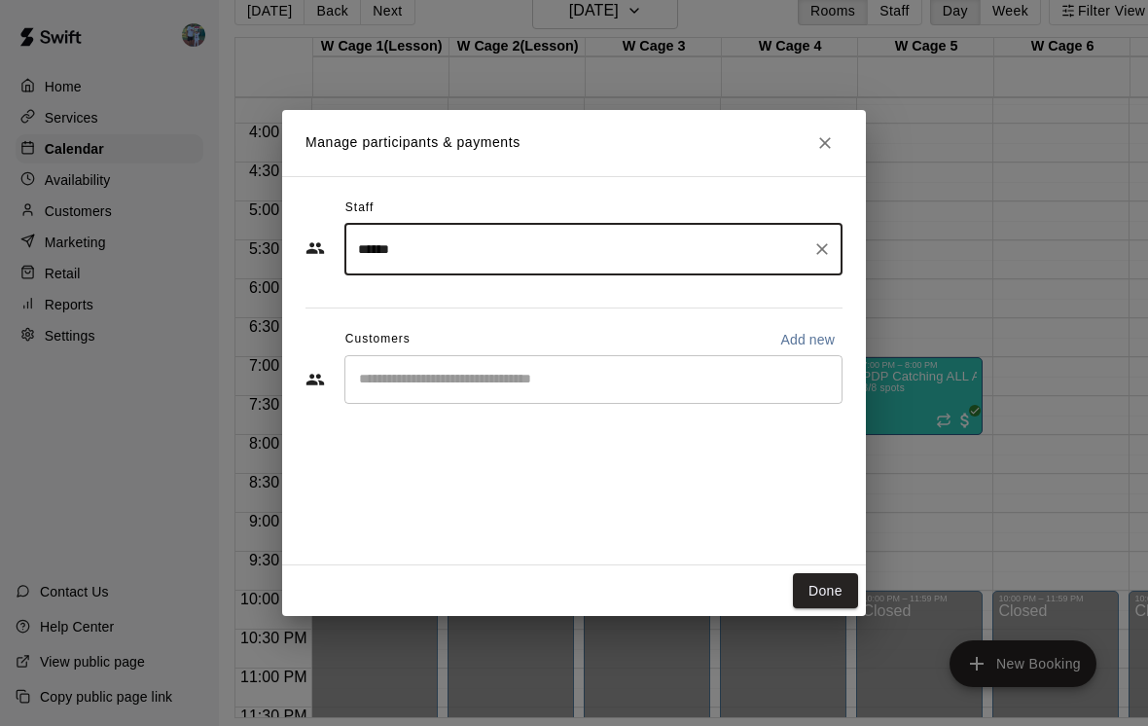
type input "******"
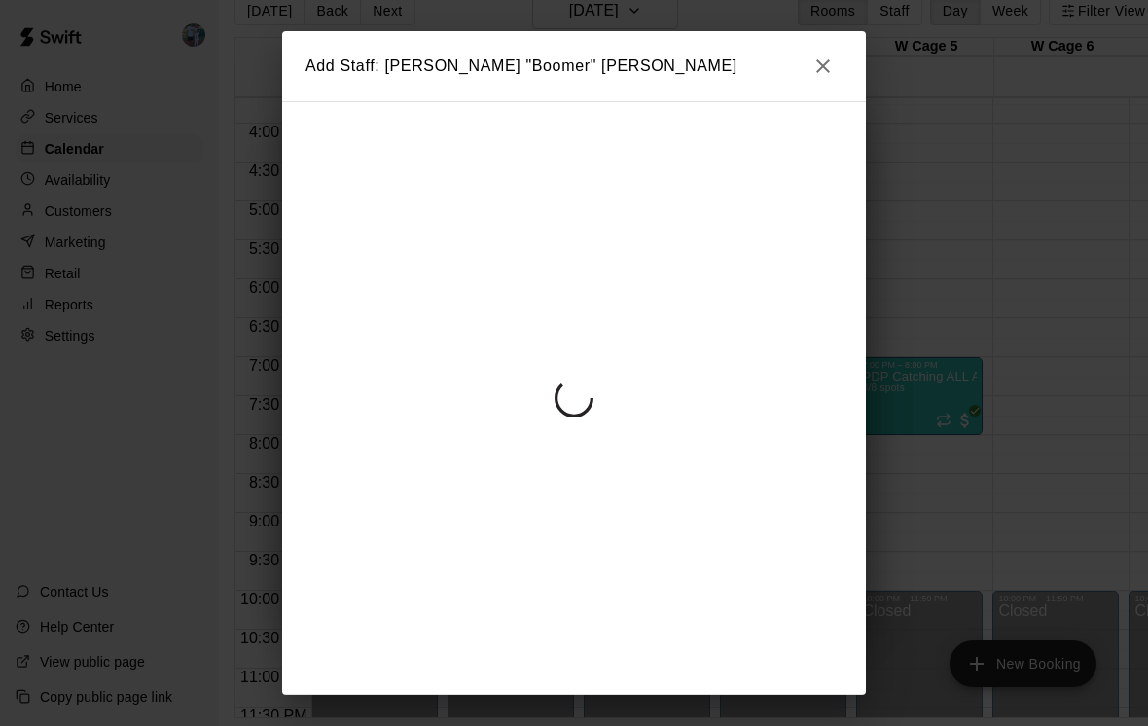
scroll to position [61, 8]
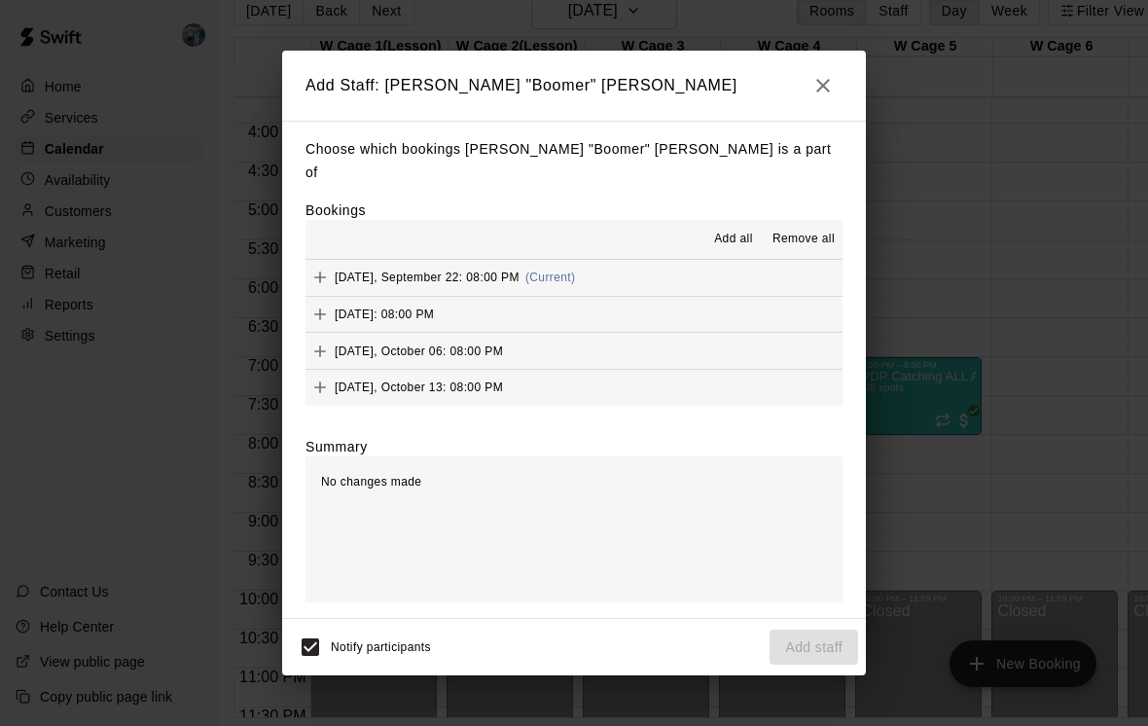
click at [452, 271] on span "[DATE], September 22: 08:00 PM" at bounding box center [427, 278] width 185 height 14
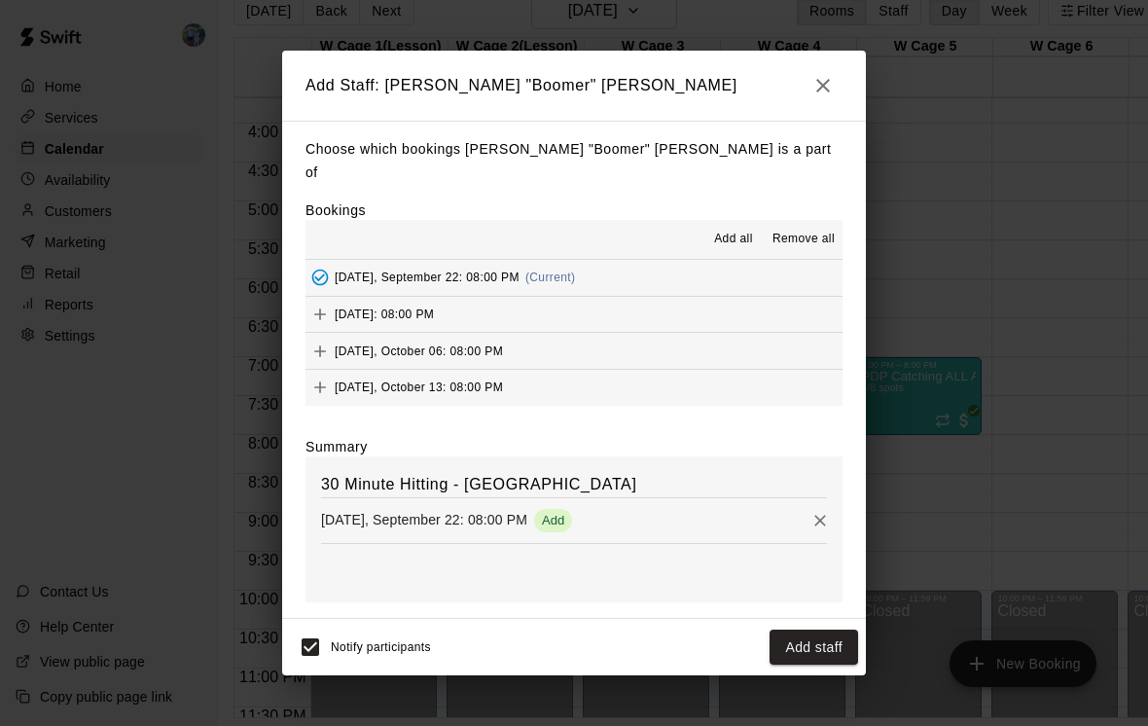
click at [434, 307] on span "[DATE]: 08:00 PM" at bounding box center [384, 314] width 99 height 14
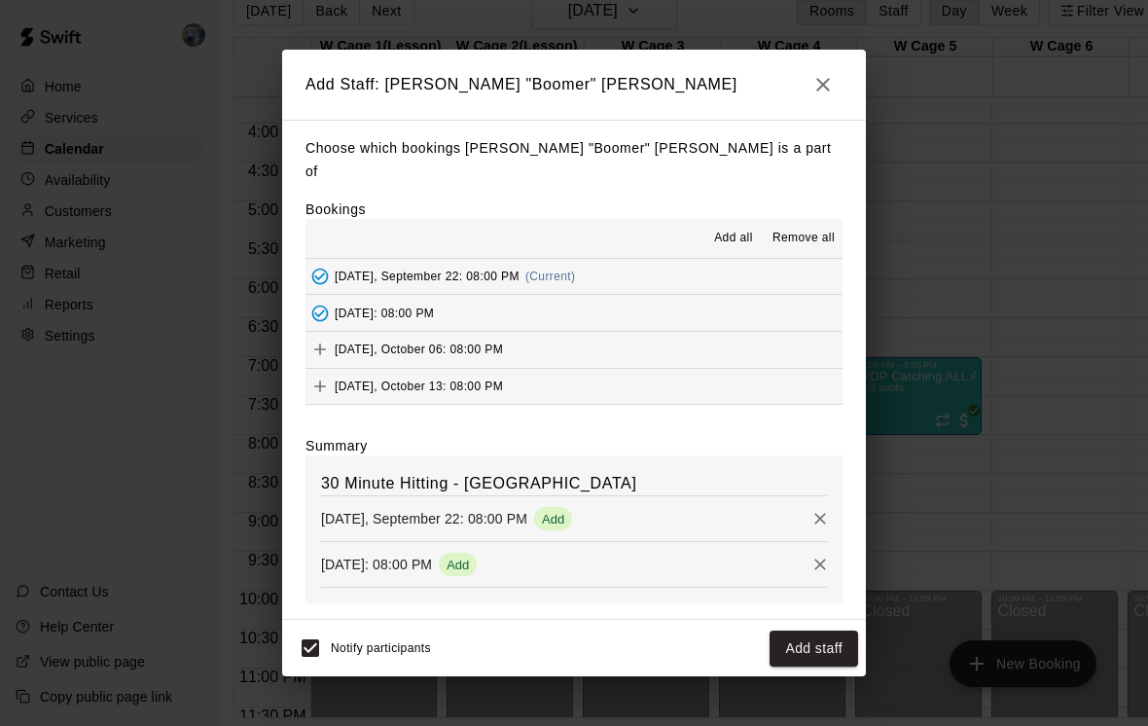
click at [379, 346] on div "[DATE], October 06: 08:00 PM" at bounding box center [405, 349] width 198 height 29
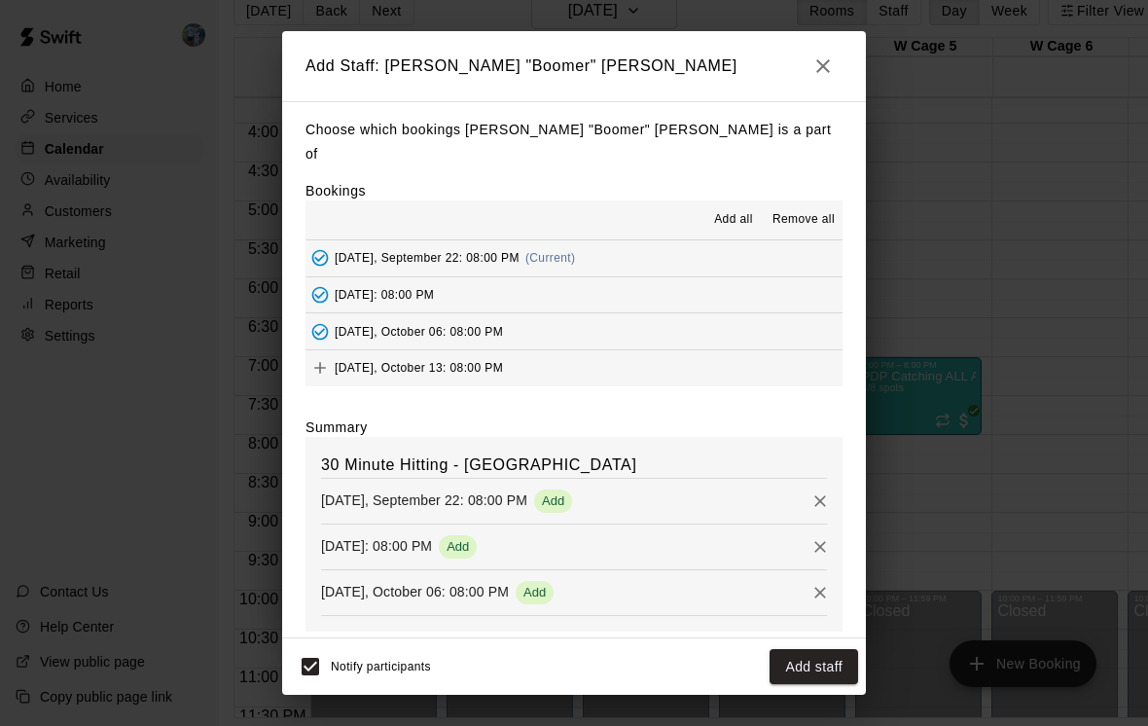
click at [401, 361] on span "[DATE], October 13: 08:00 PM" at bounding box center [419, 368] width 168 height 14
click at [800, 663] on button "Add staff" at bounding box center [814, 667] width 89 height 36
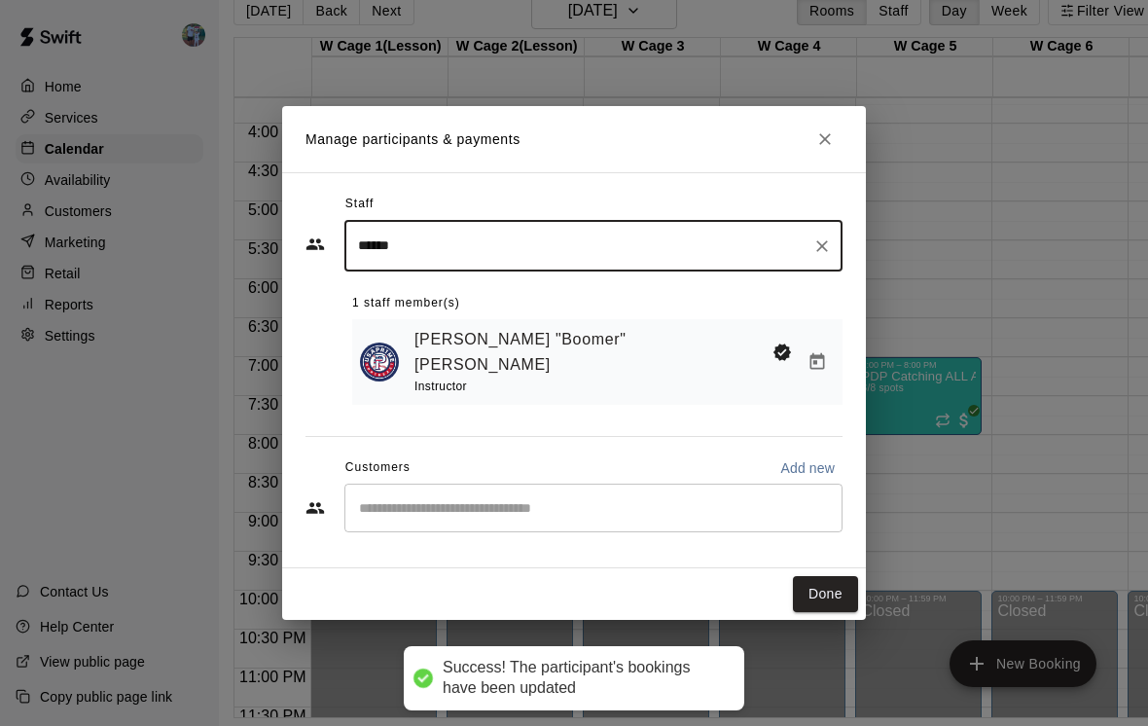
scroll to position [61, 7]
click at [613, 498] on input "Start typing to search customers..." at bounding box center [593, 507] width 481 height 19
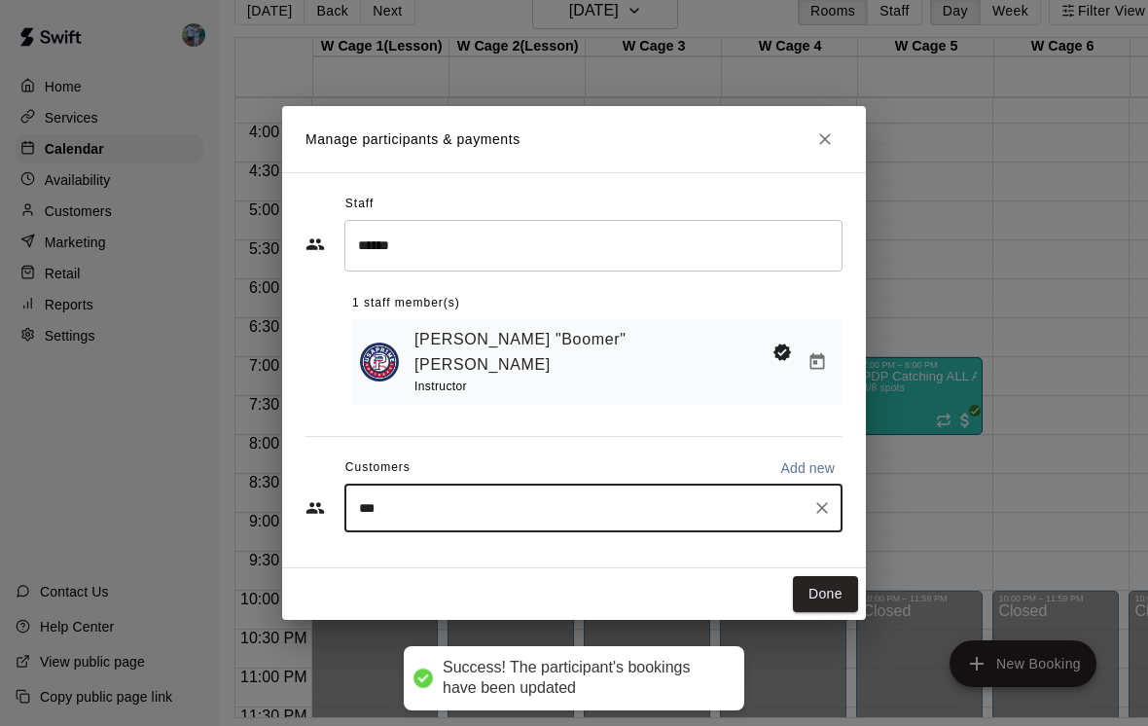
type input "****"
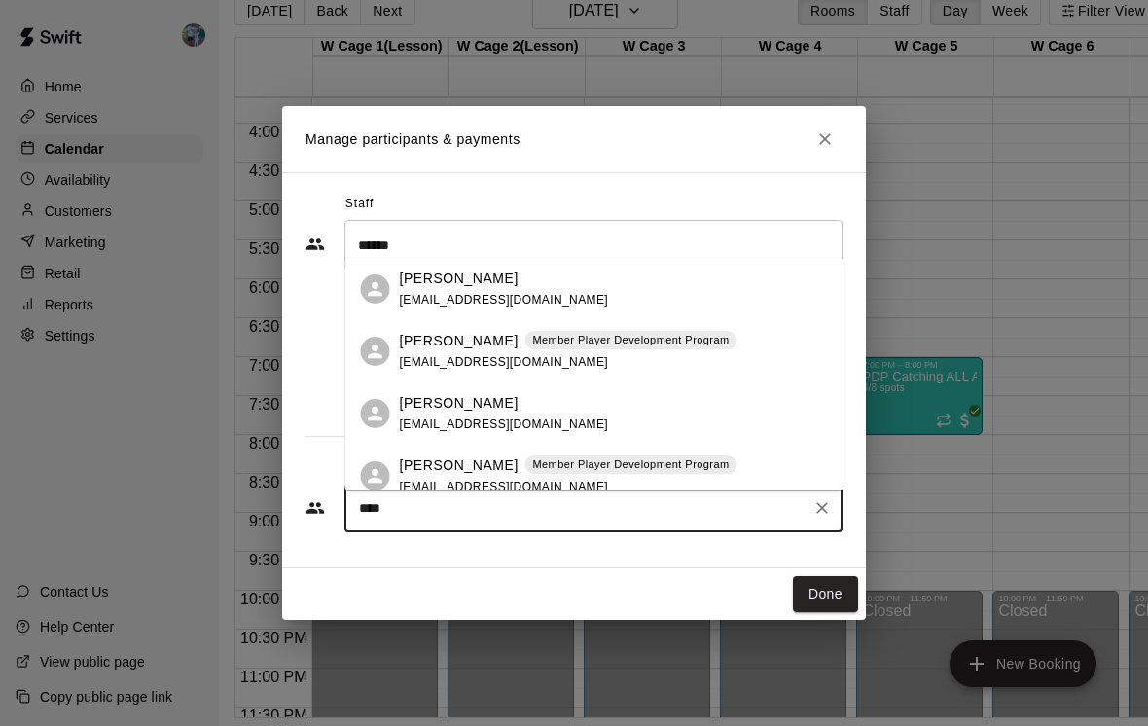
click at [594, 331] on div "[PERSON_NAME] Member Player Development Program [EMAIL_ADDRESS][DOMAIN_NAME]" at bounding box center [569, 352] width 338 height 42
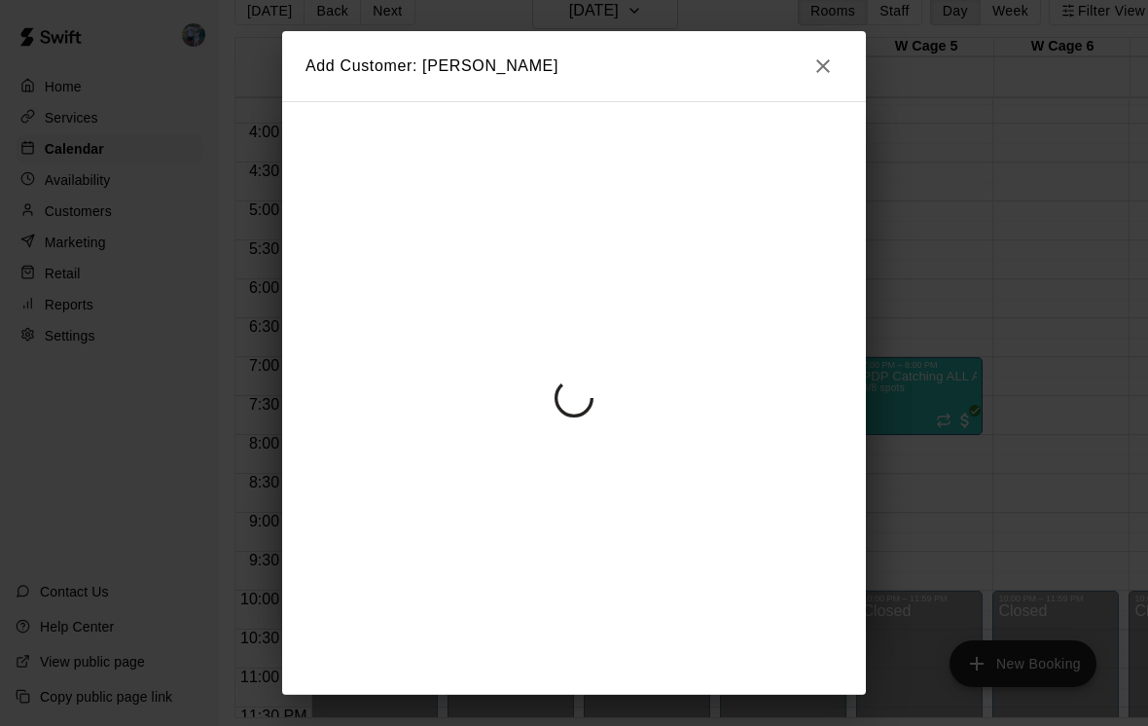
scroll to position [61, 8]
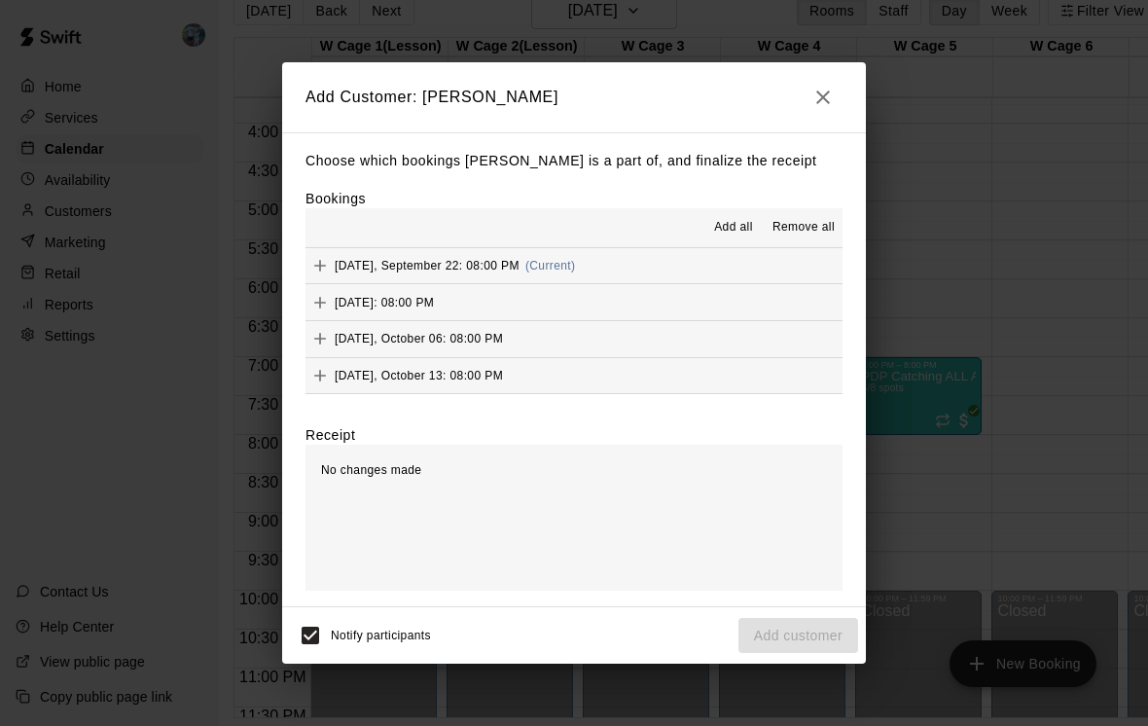
click at [489, 254] on div "[DATE], September 22: 08:00 PM (Current)" at bounding box center [441, 265] width 270 height 29
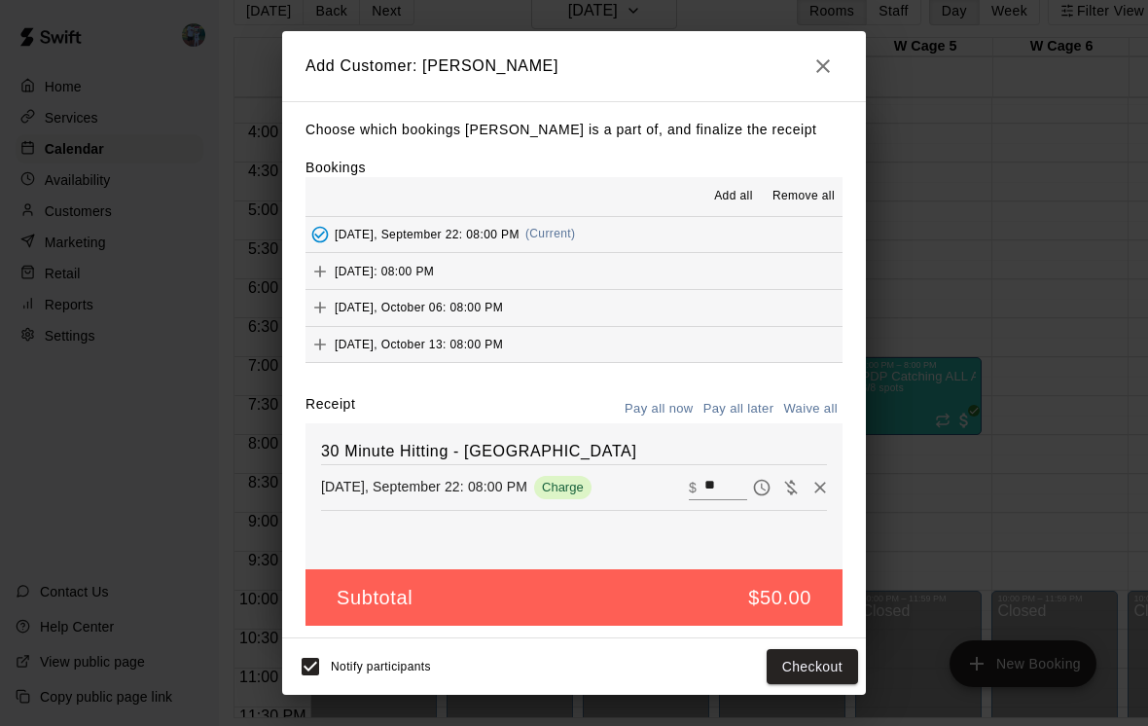
click at [518, 290] on button "[DATE], October 06: 08:00 PM" at bounding box center [574, 308] width 537 height 36
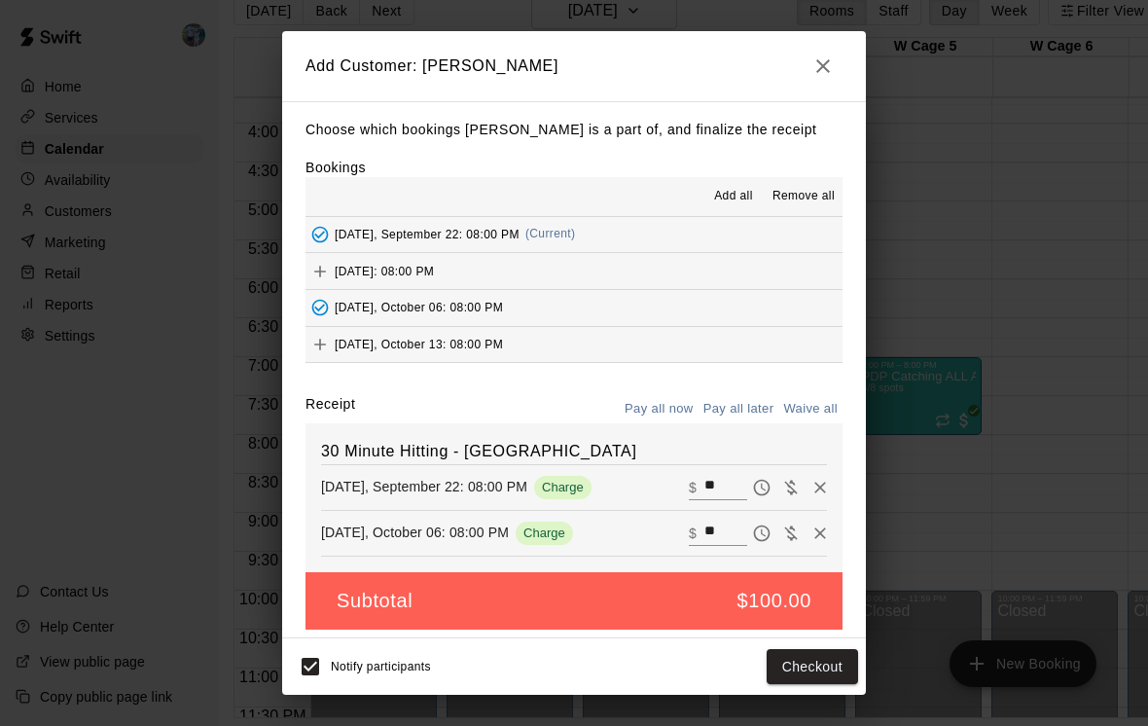
click at [503, 301] on span "[DATE], October 06: 08:00 PM" at bounding box center [419, 308] width 168 height 14
click at [805, 199] on span "Remove all" at bounding box center [804, 196] width 62 height 19
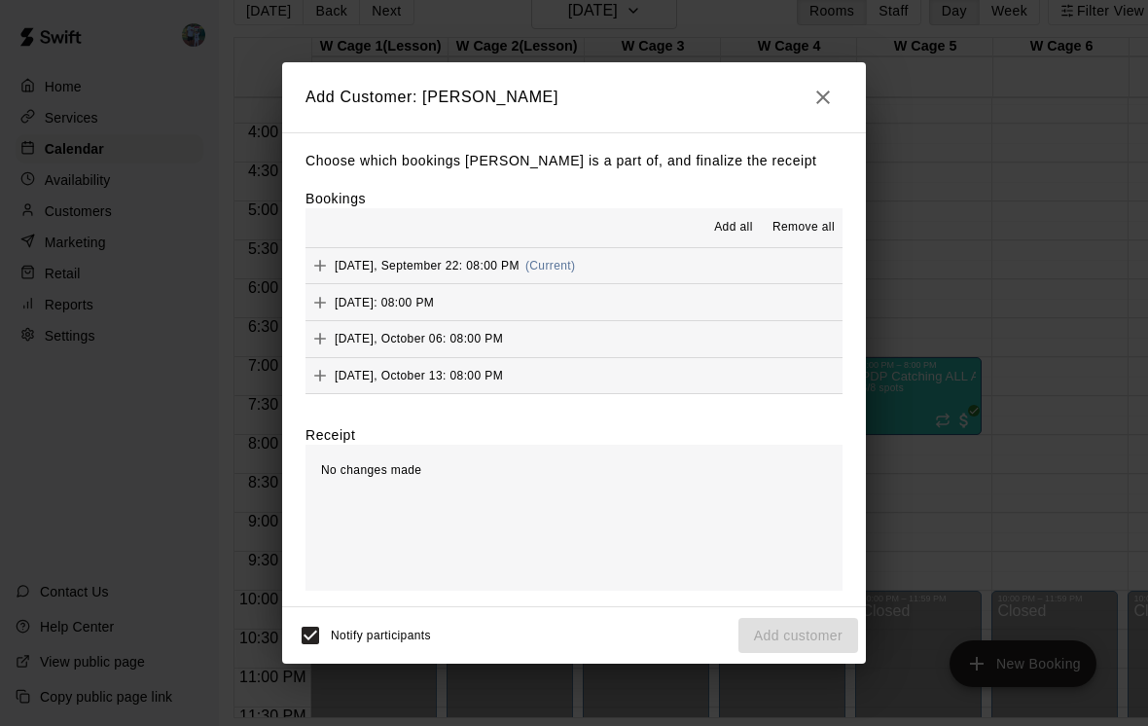
click at [439, 266] on span "[DATE], September 22: 08:00 PM" at bounding box center [427, 266] width 185 height 14
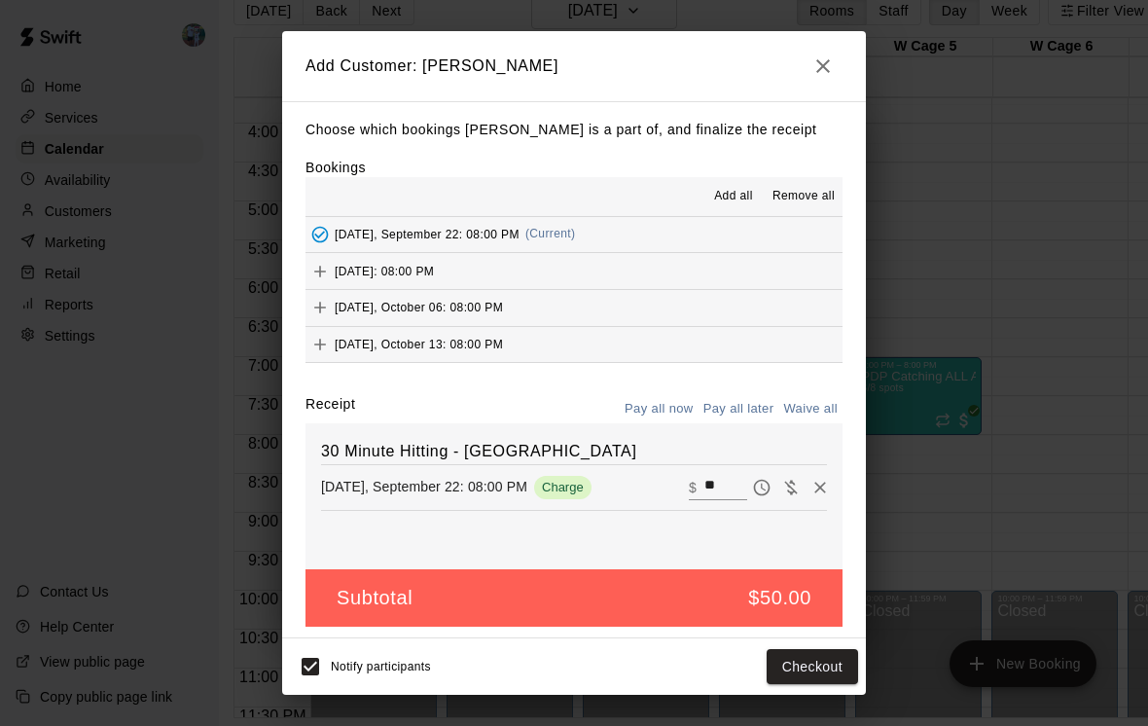
click at [434, 257] on div "[DATE]: 08:00 PM" at bounding box center [370, 271] width 128 height 29
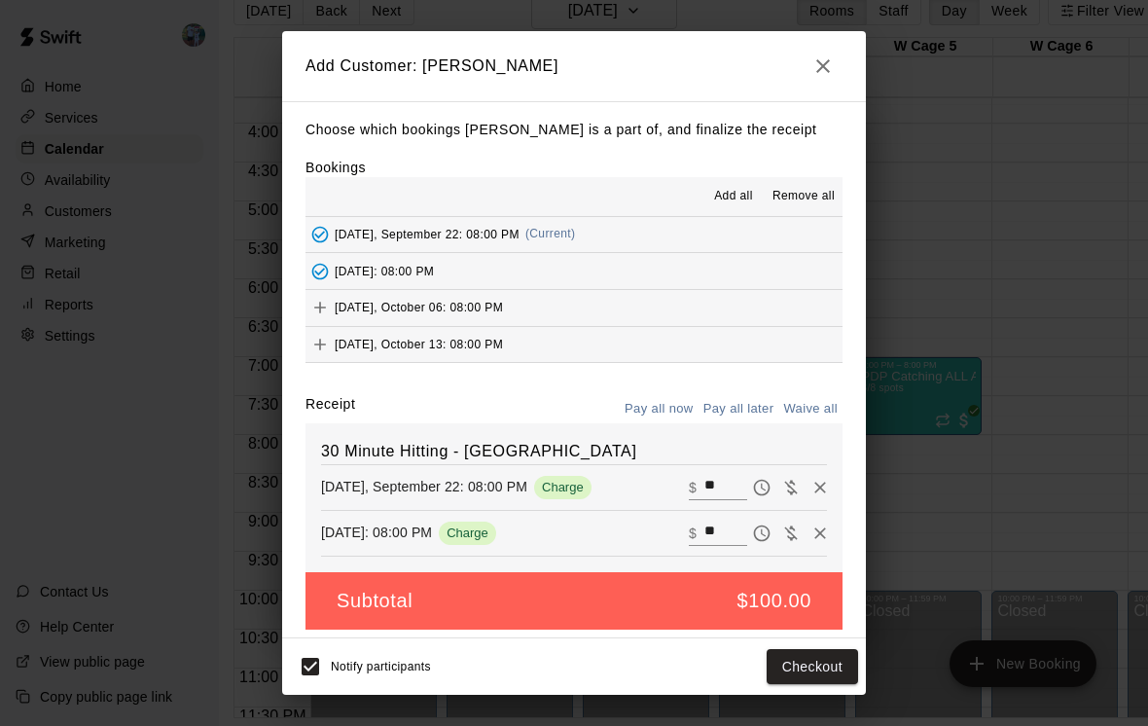
click at [473, 301] on span "[DATE], October 06: 08:00 PM" at bounding box center [419, 308] width 168 height 14
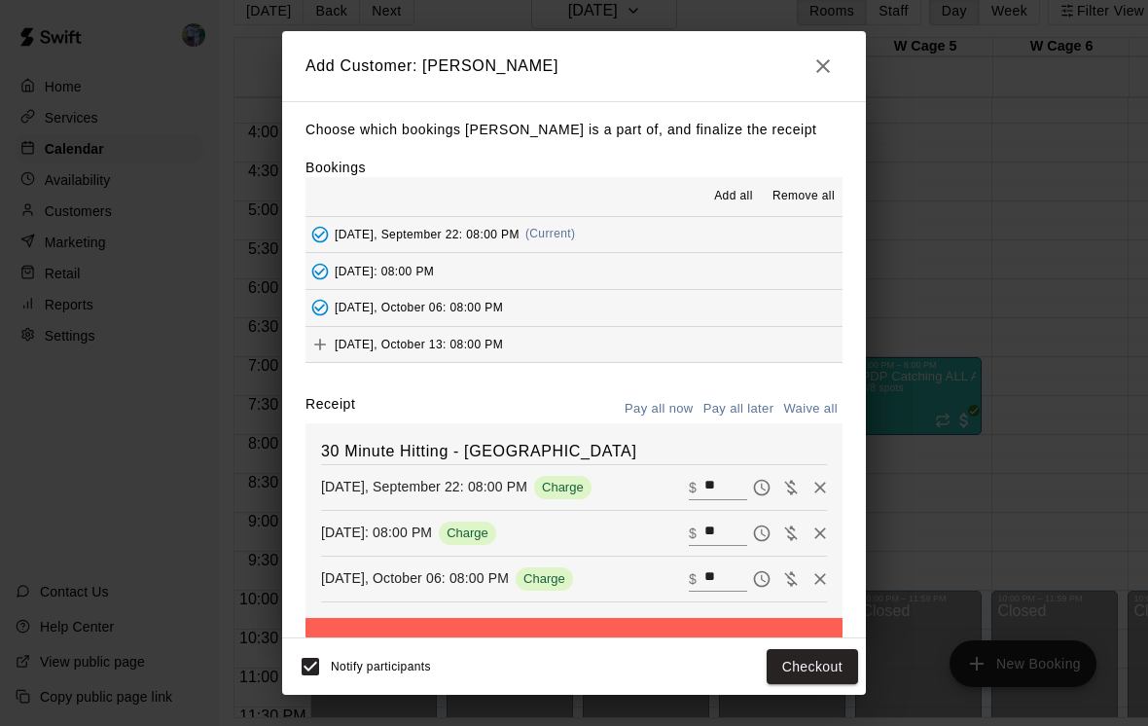
click at [498, 330] on div "[DATE], October 13: 08:00 PM" at bounding box center [405, 344] width 198 height 29
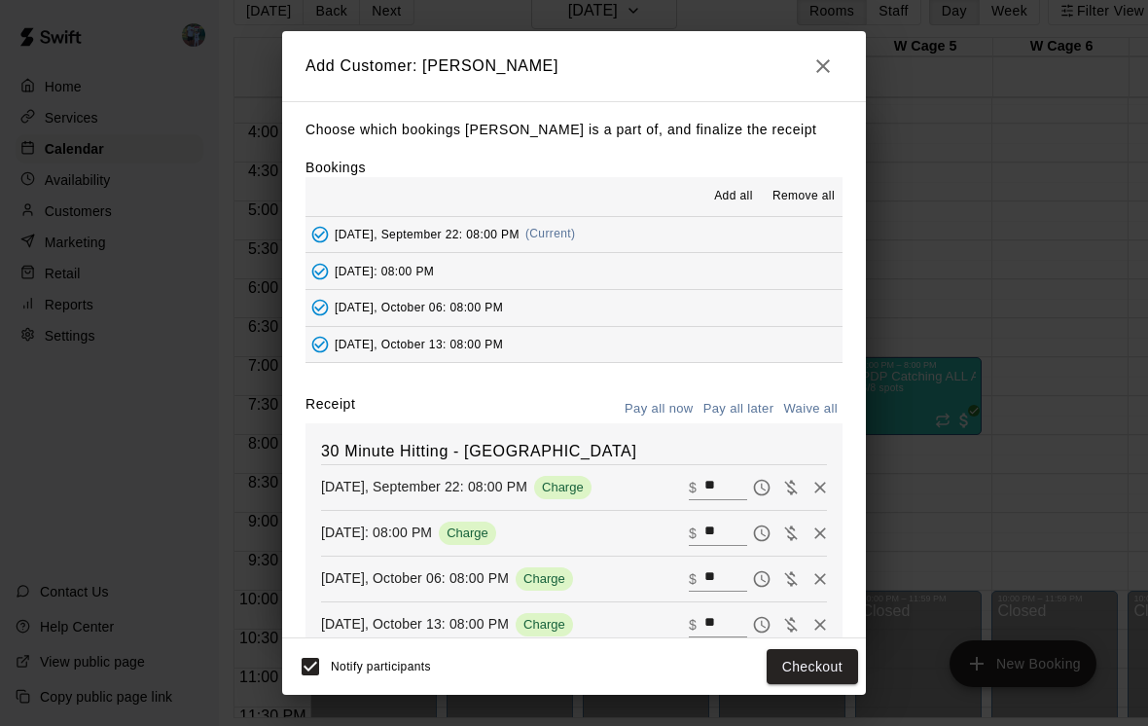
click at [807, 665] on button "Checkout" at bounding box center [812, 667] width 91 height 36
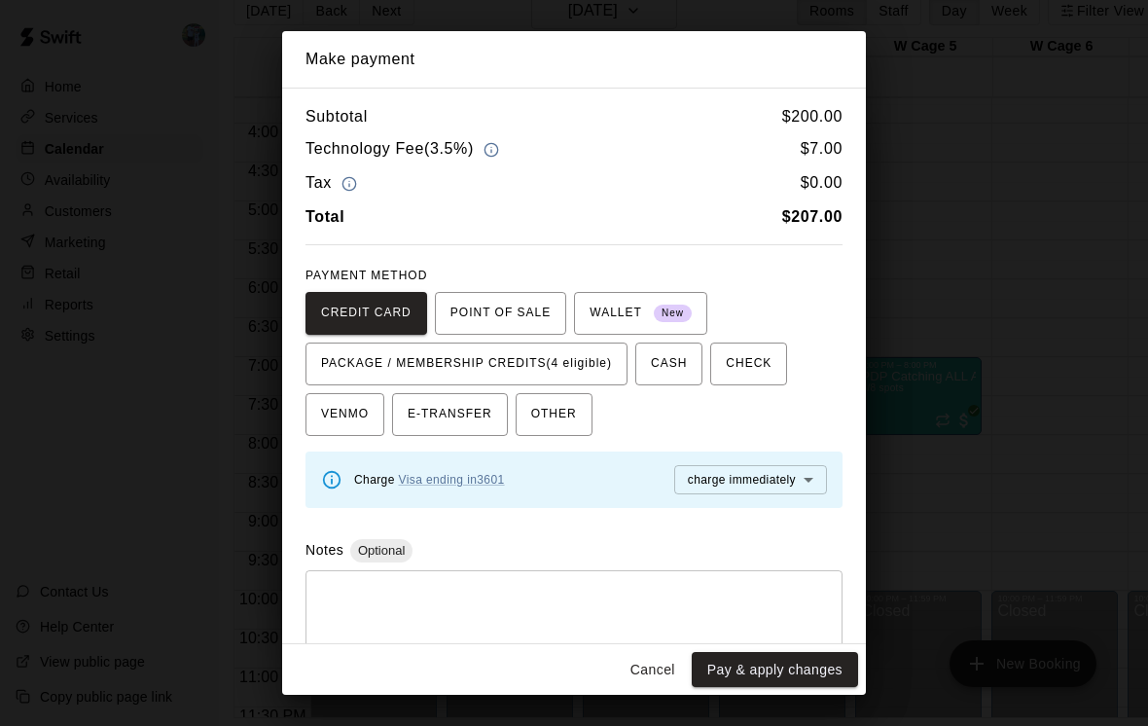
click at [593, 365] on span "PACKAGE / MEMBERSHIP CREDITS (4 eligible)" at bounding box center [466, 363] width 291 height 31
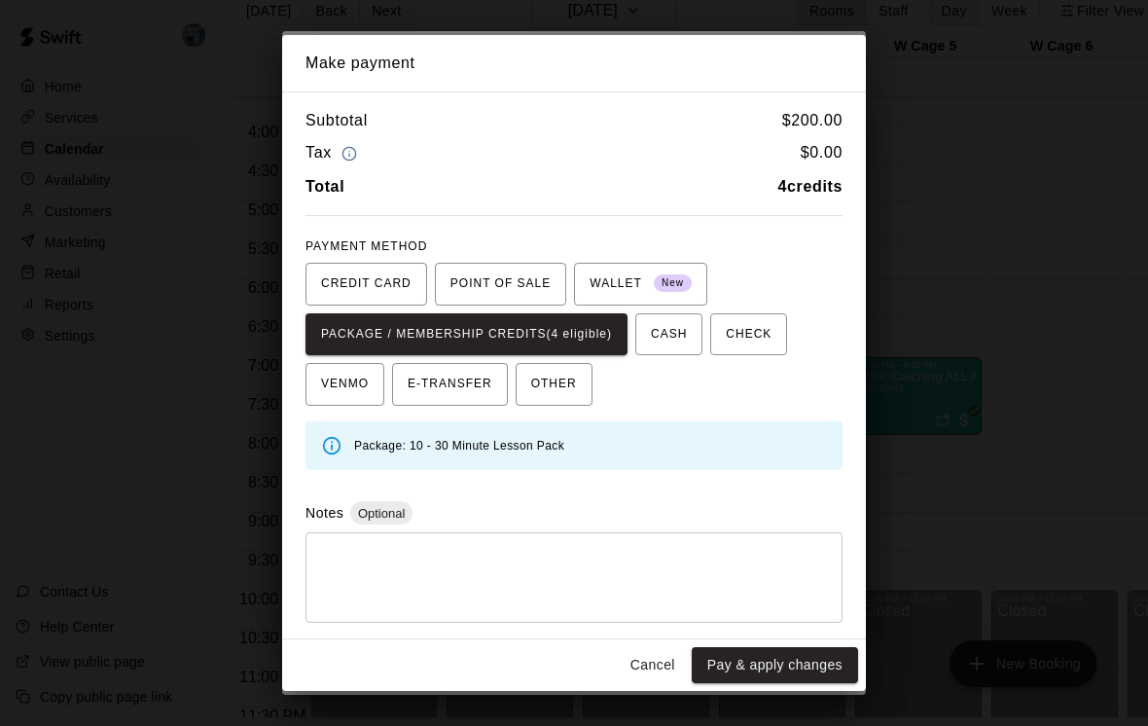
click at [788, 666] on button "Pay & apply changes" at bounding box center [775, 665] width 166 height 36
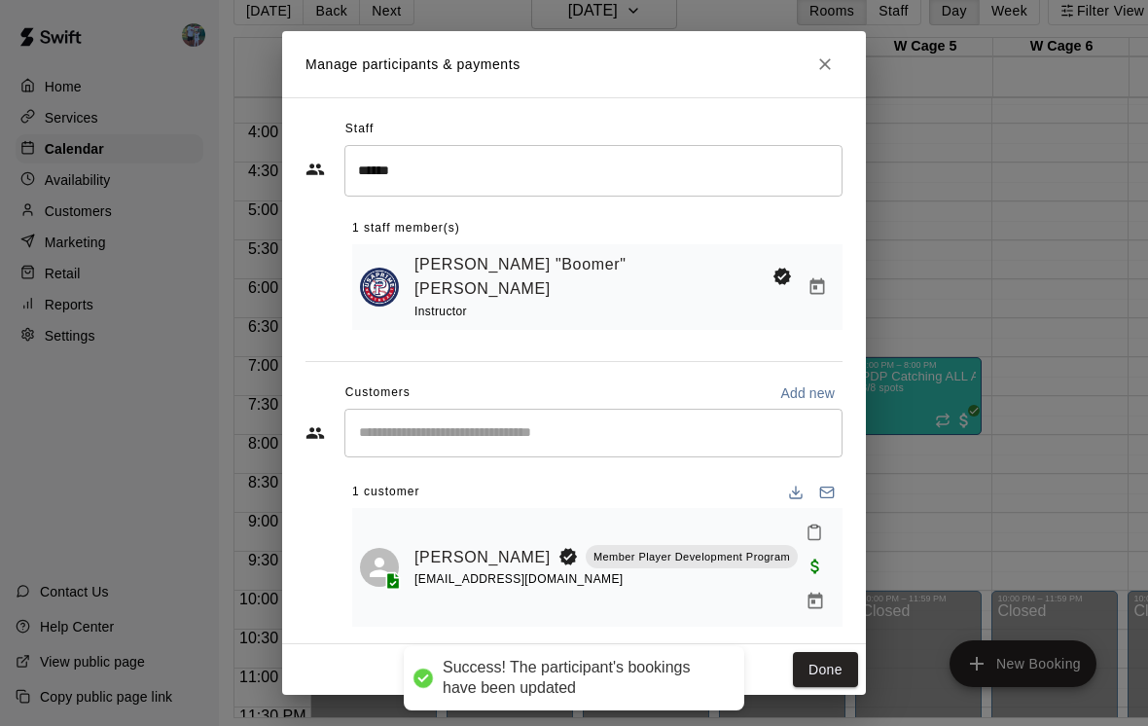
click at [827, 652] on button "Done" at bounding box center [825, 670] width 65 height 36
